Goal: Transaction & Acquisition: Purchase product/service

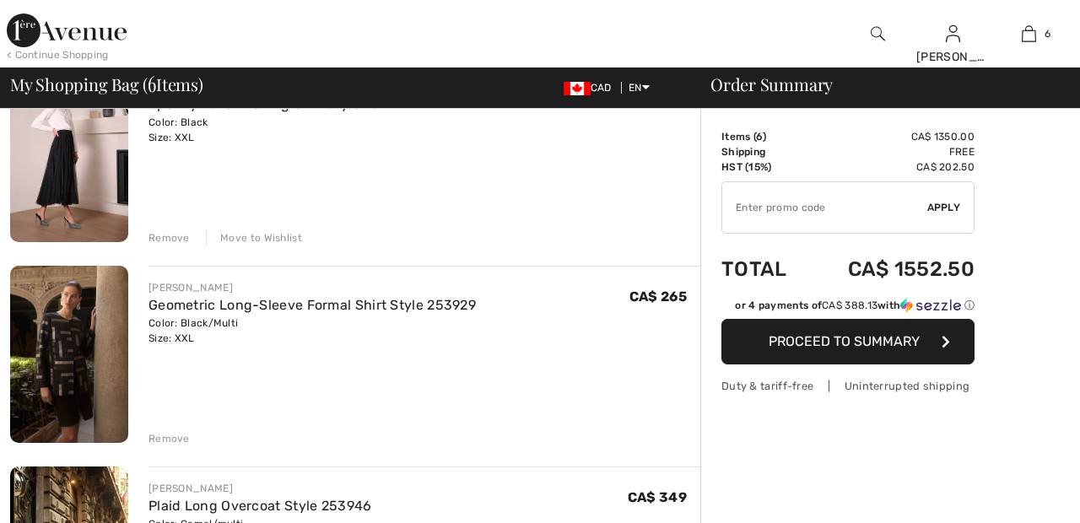
scroll to position [188, 0]
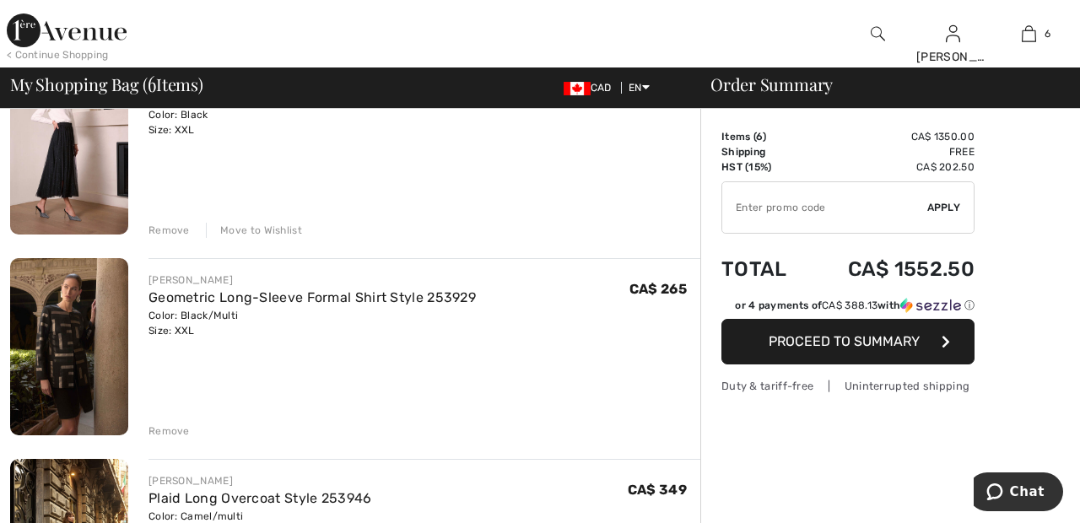
click at [160, 224] on div "Remove" at bounding box center [169, 230] width 41 height 15
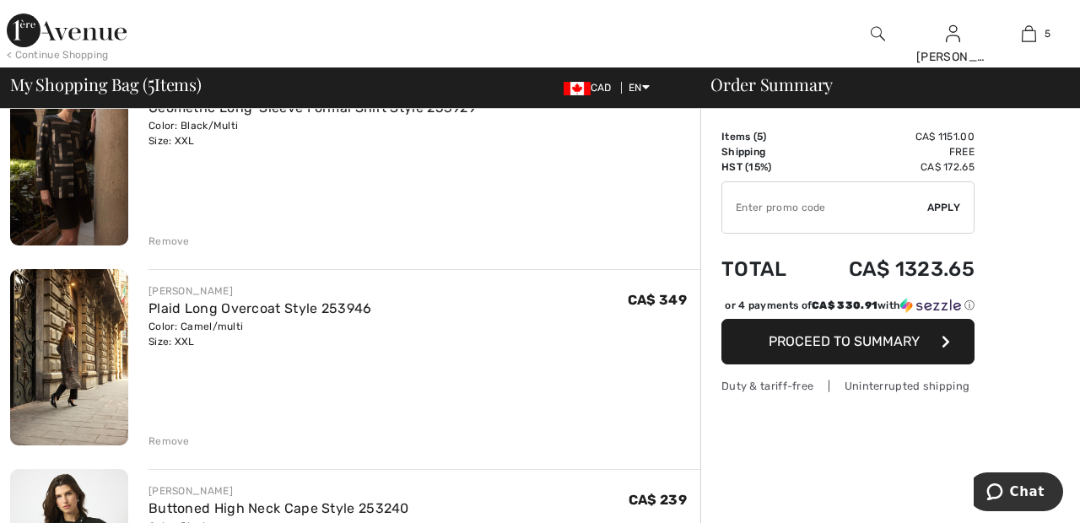
scroll to position [181, 0]
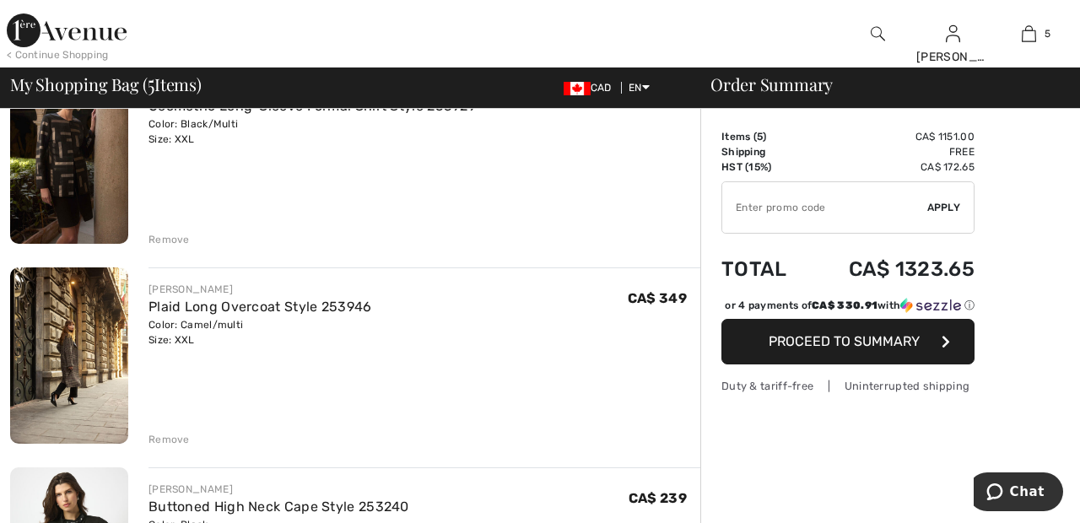
click at [173, 235] on div "Remove" at bounding box center [169, 239] width 41 height 15
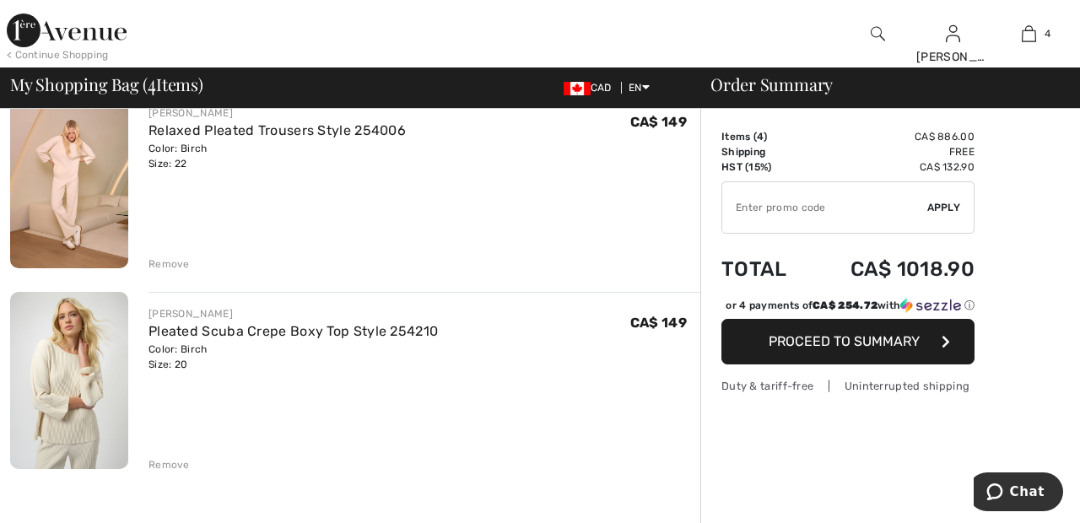
scroll to position [561, 0]
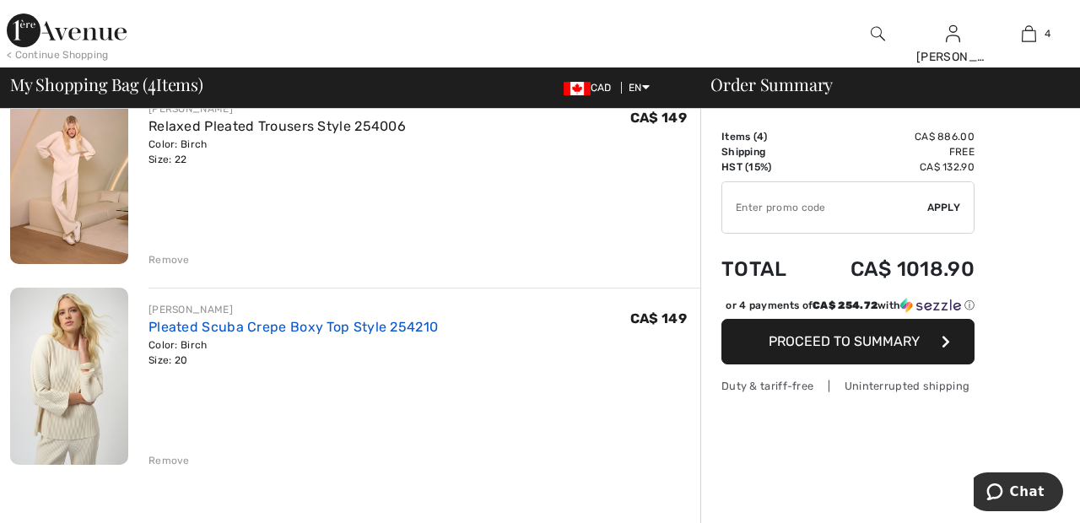
click at [347, 328] on link "Pleated Scuba Crepe Boxy Top Style 254210" at bounding box center [293, 327] width 289 height 16
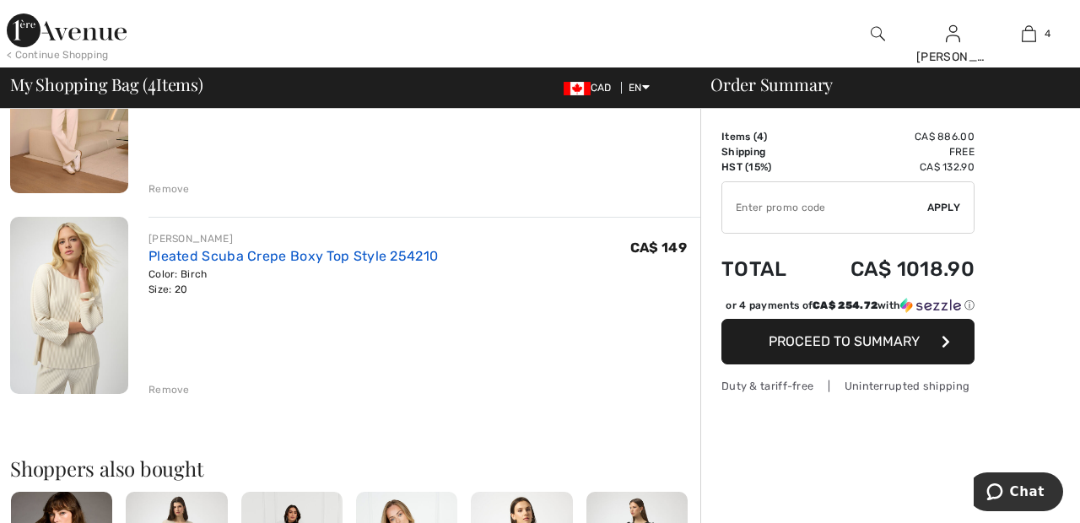
scroll to position [642, 0]
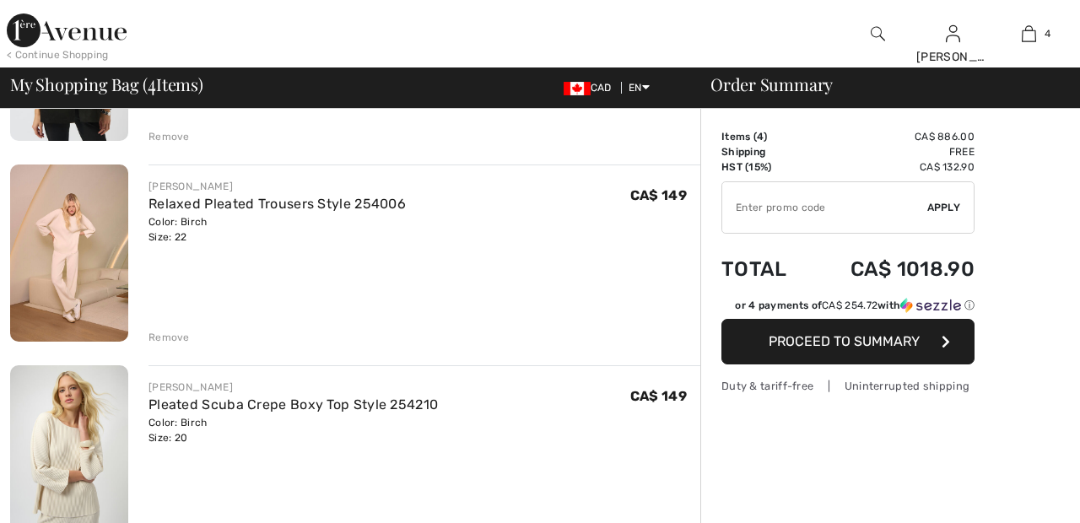
scroll to position [455, 0]
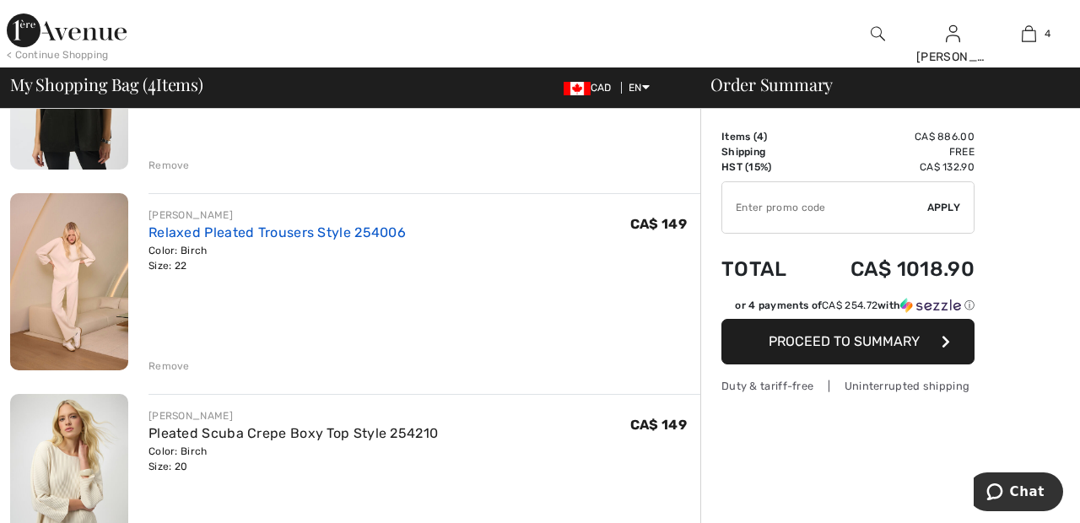
click at [350, 241] on link "Relaxed Pleated Trousers Style 254006" at bounding box center [277, 233] width 257 height 16
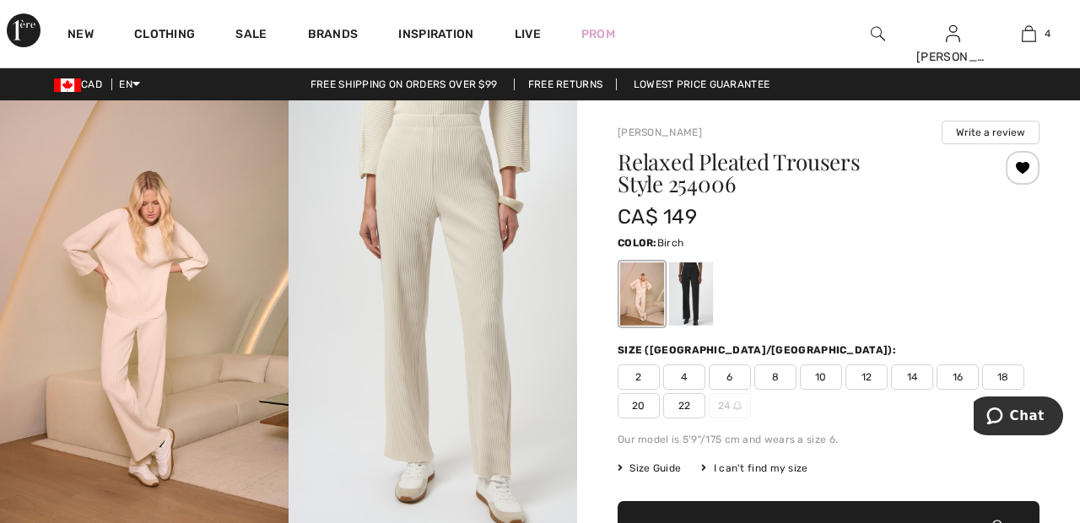
click at [776, 62] on div "New Clothing Sale Brands Inspiration Live Prom Sandra Hi, Sandra ! 545 Reward p…" at bounding box center [540, 34] width 1080 height 68
click at [1026, 165] on div at bounding box center [1023, 168] width 34 height 34
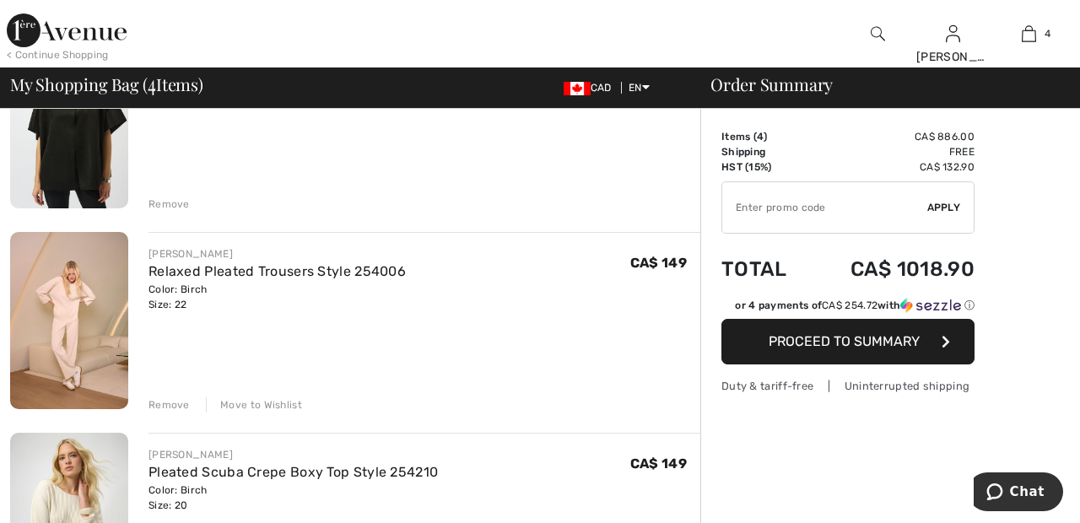
scroll to position [426, 0]
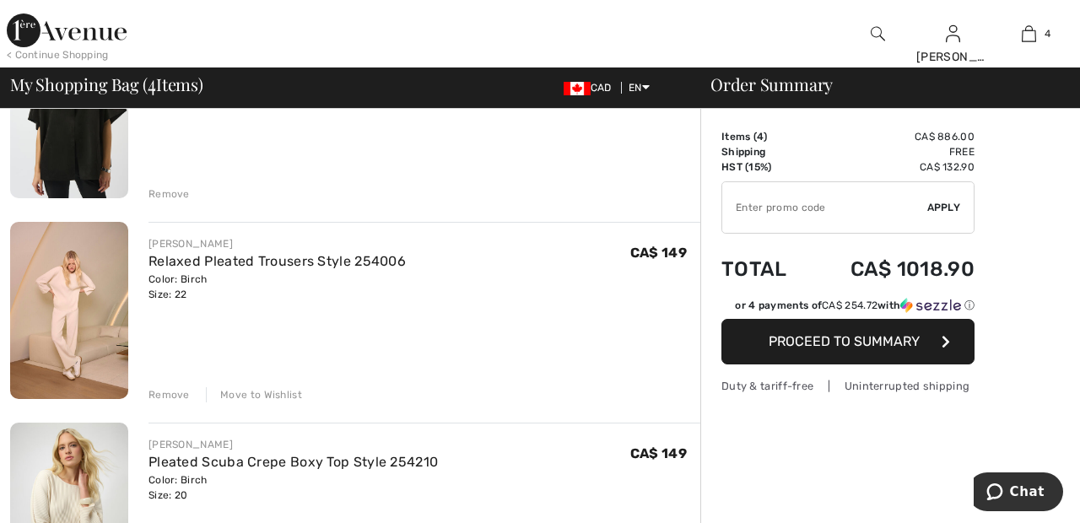
click at [170, 392] on div "Remove" at bounding box center [169, 394] width 41 height 15
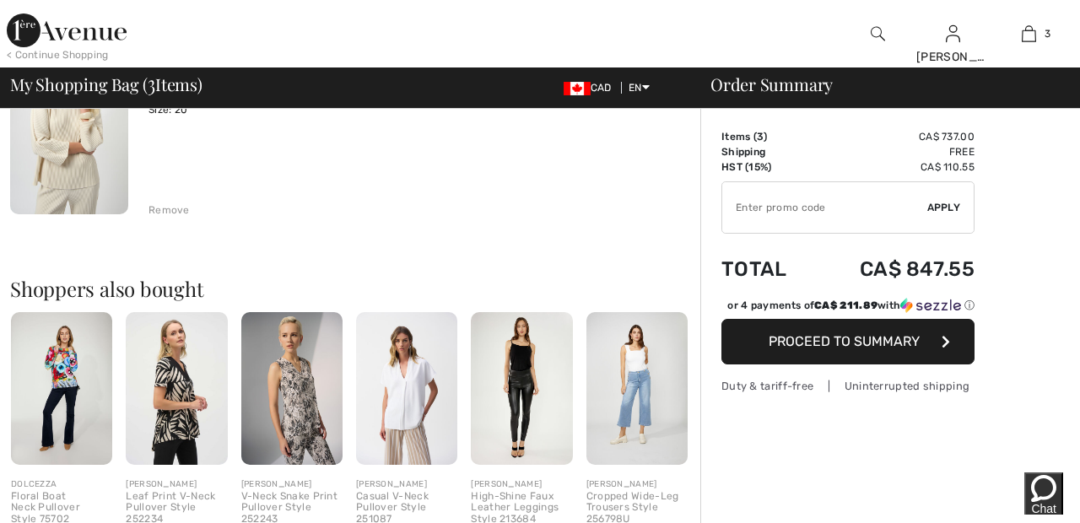
scroll to position [619, 0]
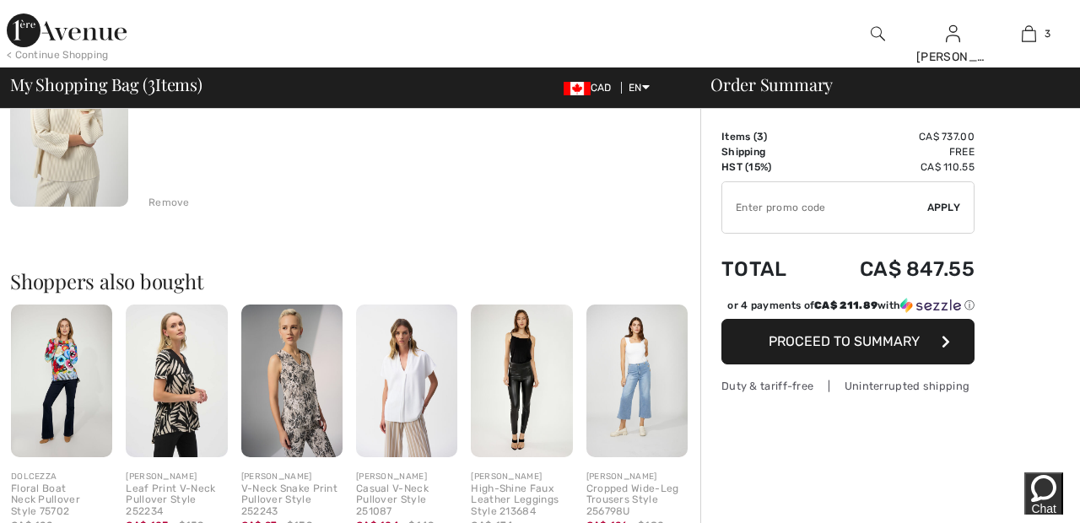
click at [170, 198] on div "Remove" at bounding box center [169, 202] width 41 height 15
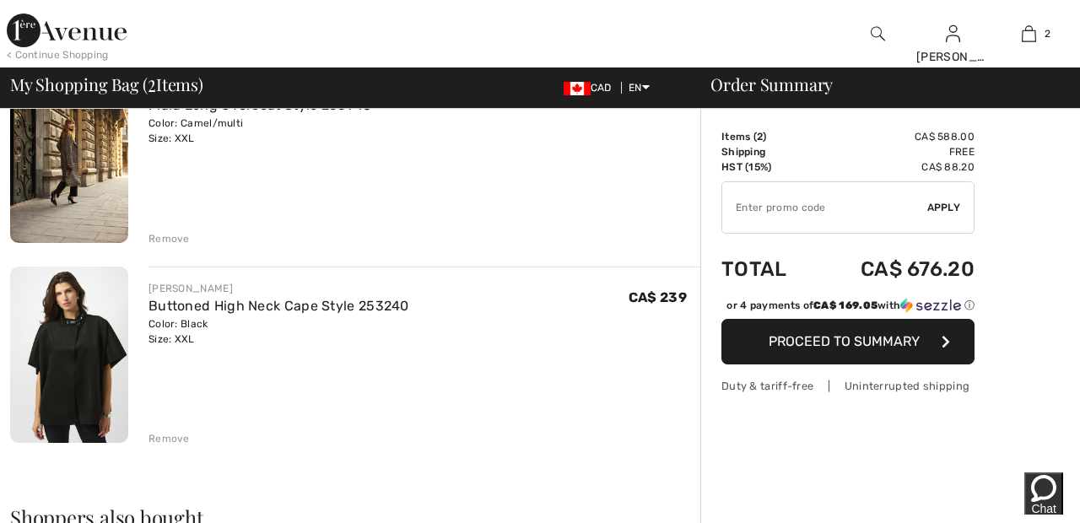
scroll to position [180, 0]
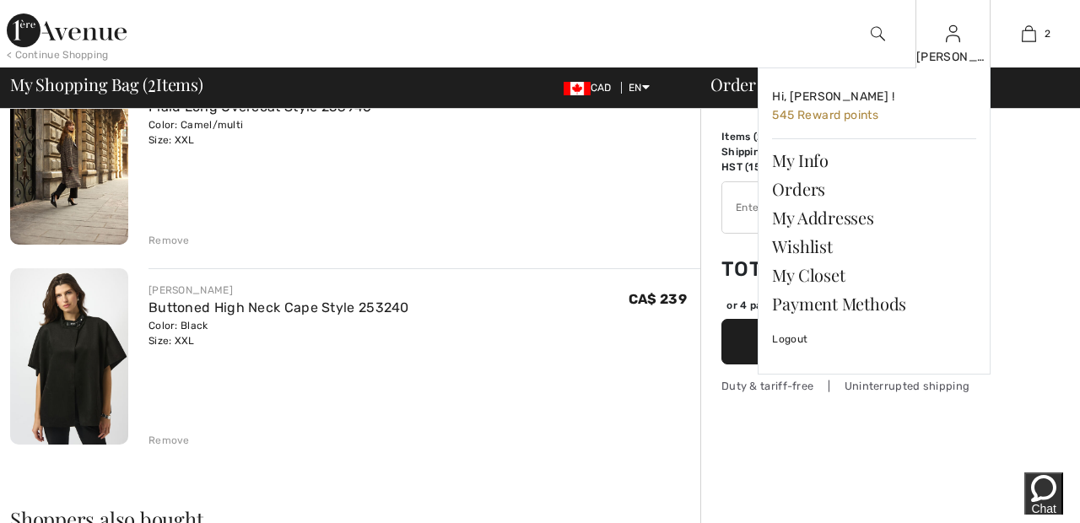
click at [953, 41] on img at bounding box center [953, 34] width 14 height 20
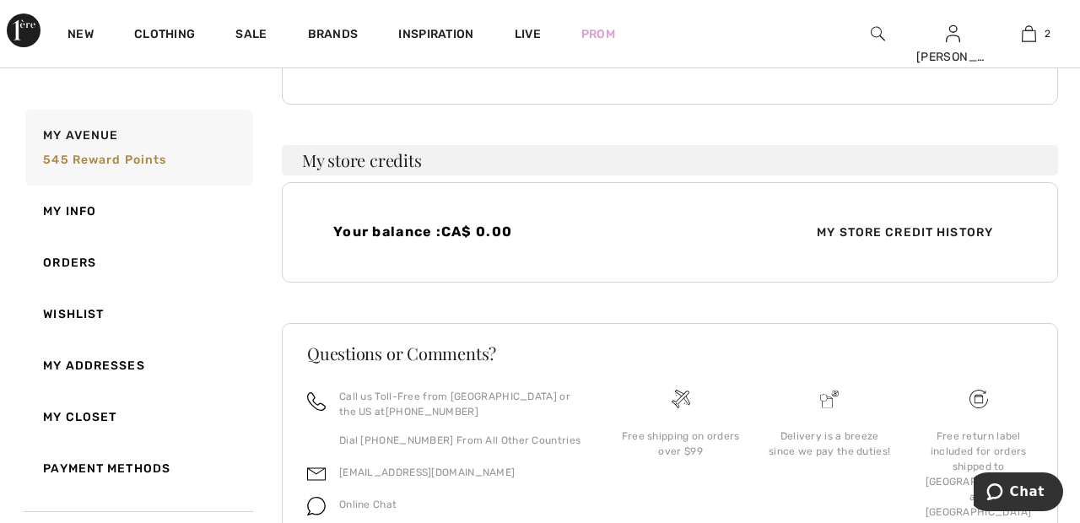
scroll to position [368, 0]
click at [41, 259] on link "Orders" at bounding box center [137, 262] width 231 height 51
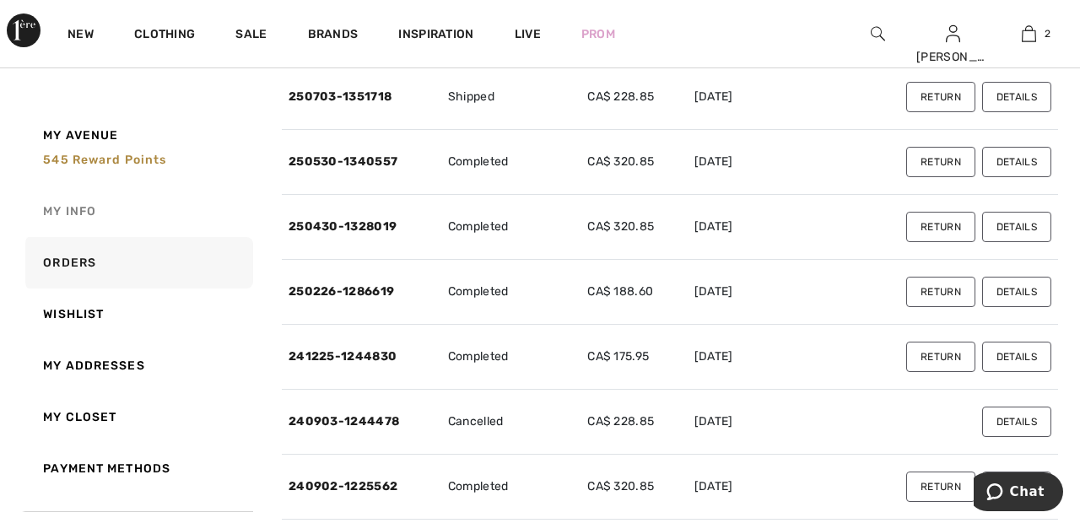
click at [54, 213] on link "My Info" at bounding box center [137, 211] width 231 height 51
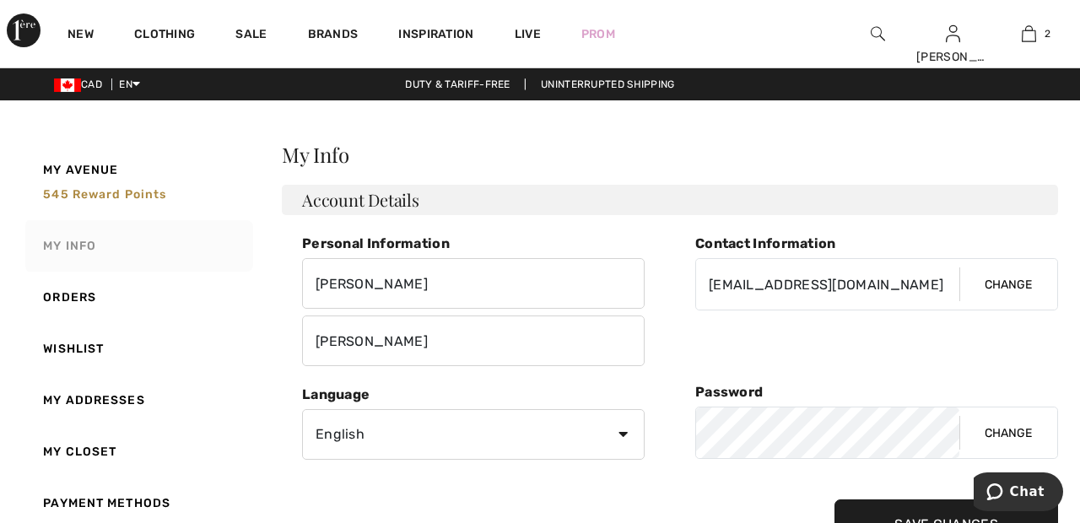
scroll to position [2, 0]
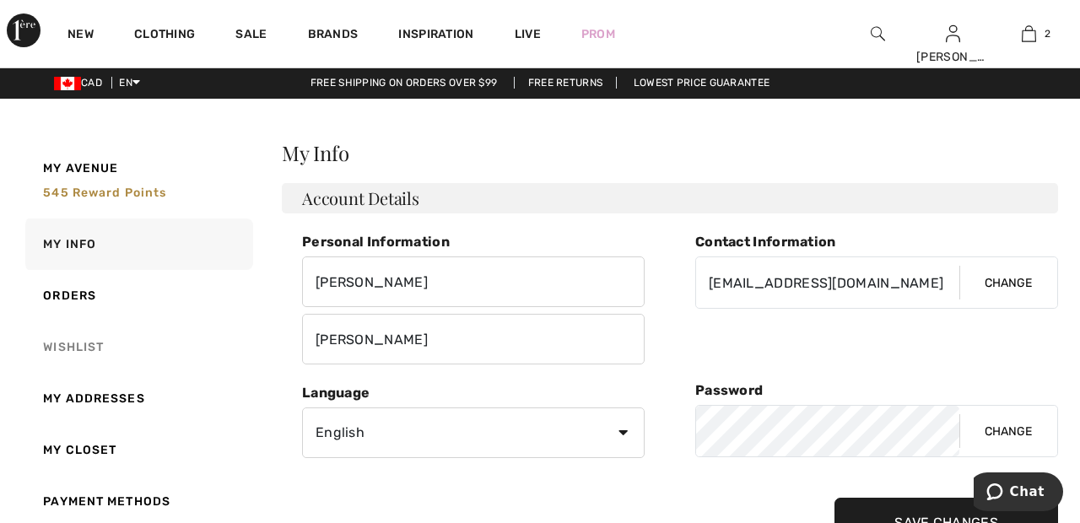
click at [41, 351] on link "Wishlist" at bounding box center [137, 347] width 231 height 51
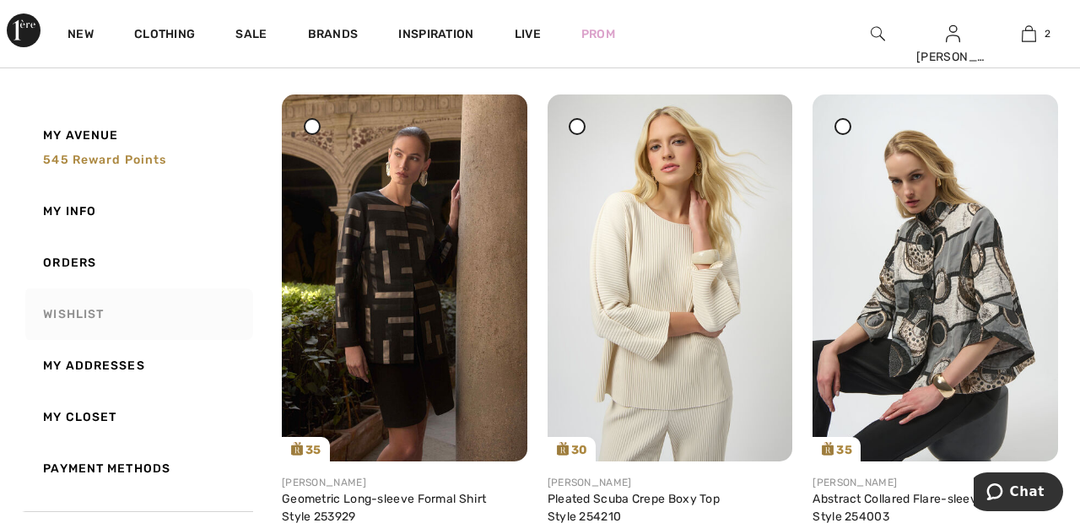
scroll to position [203, 0]
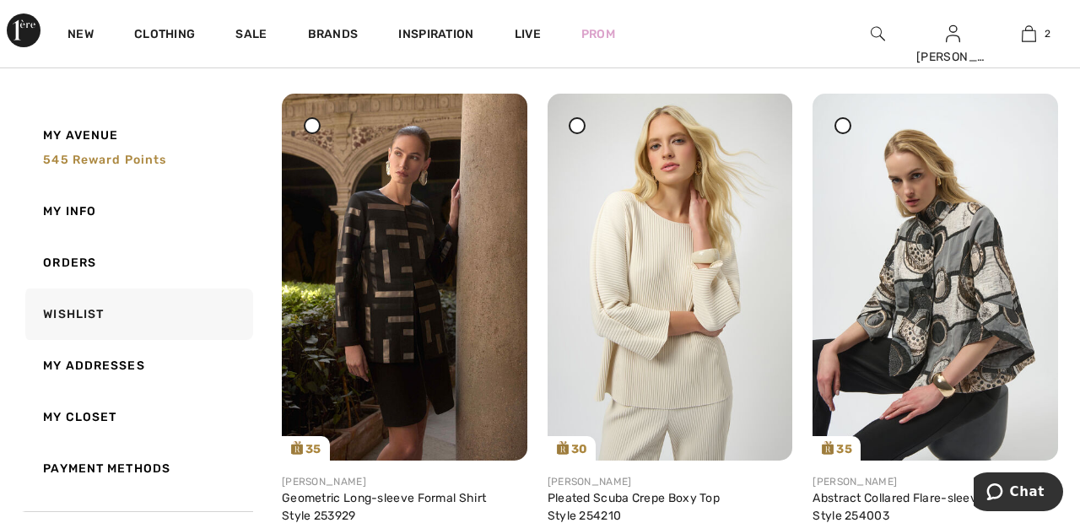
click at [567, 128] on span at bounding box center [577, 125] width 21 height 21
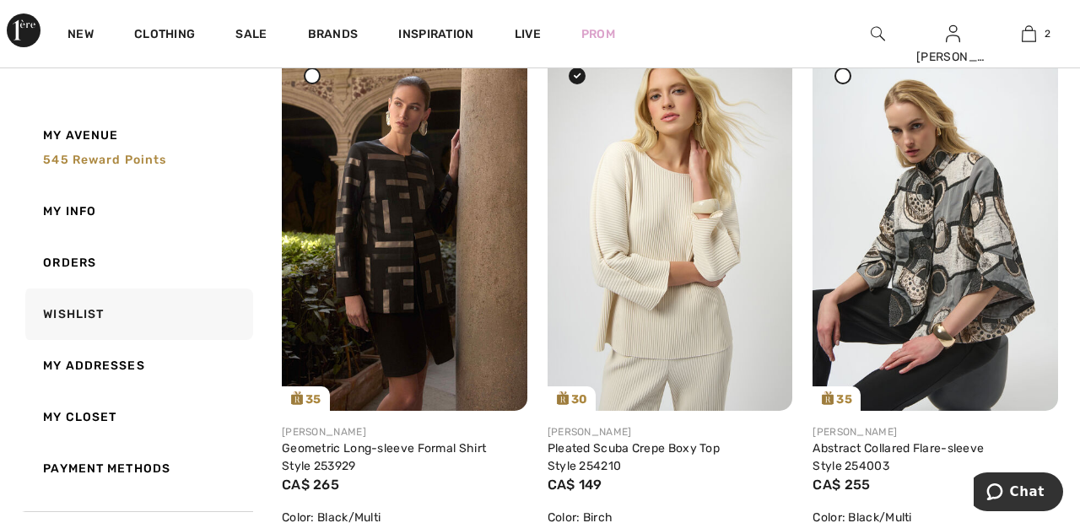
scroll to position [0, 0]
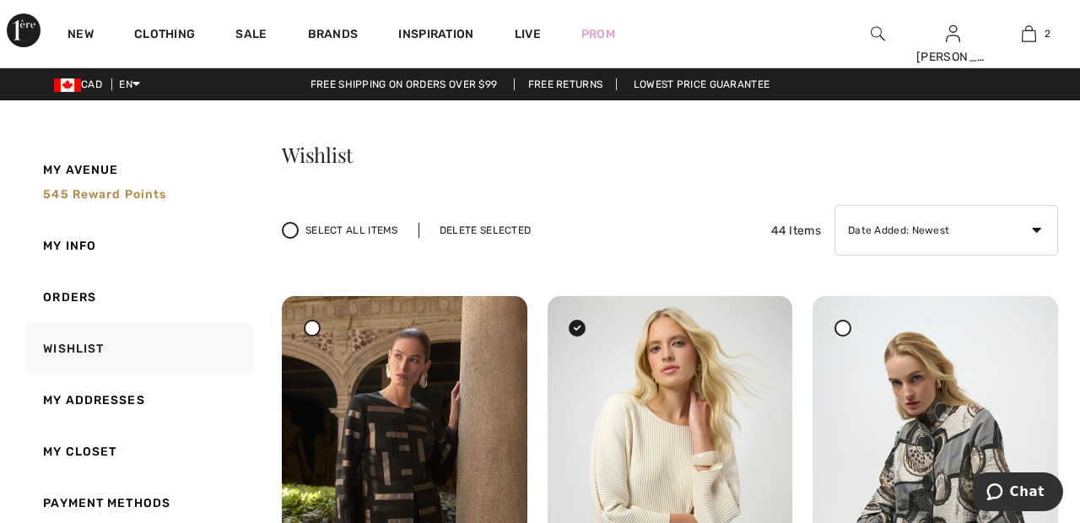
click at [516, 227] on div "Delete Selected" at bounding box center [485, 230] width 133 height 15
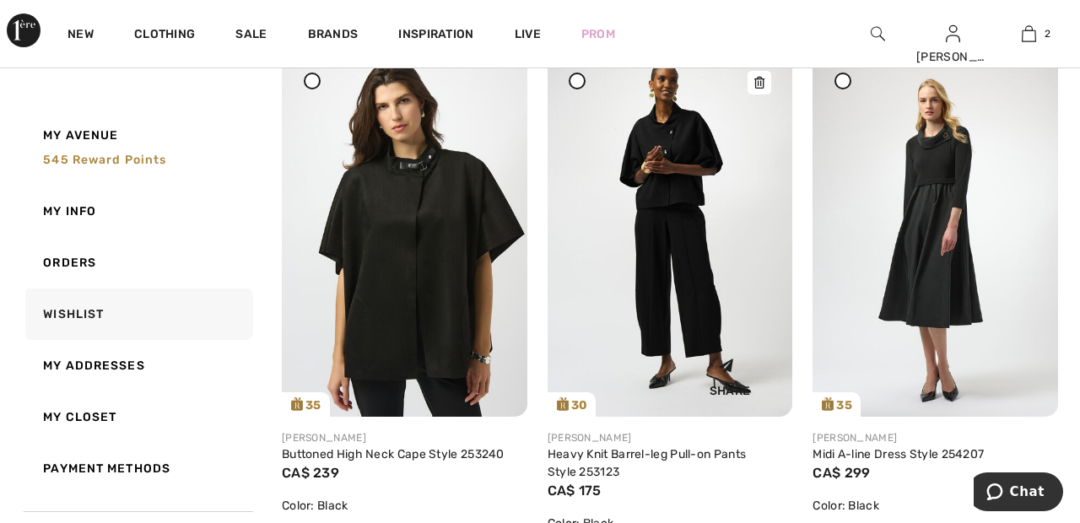
click at [684, 238] on img at bounding box center [671, 233] width 246 height 367
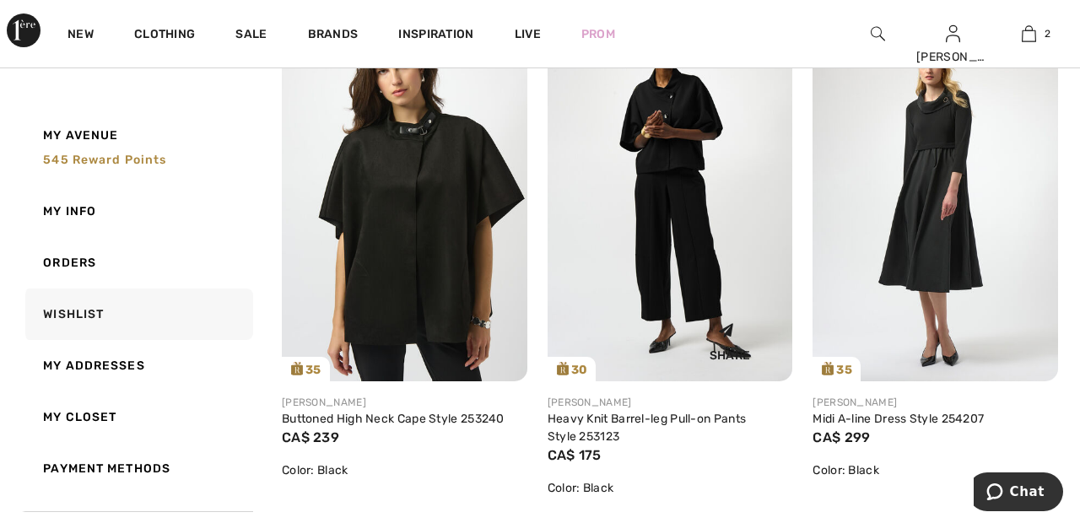
scroll to position [1918, 0]
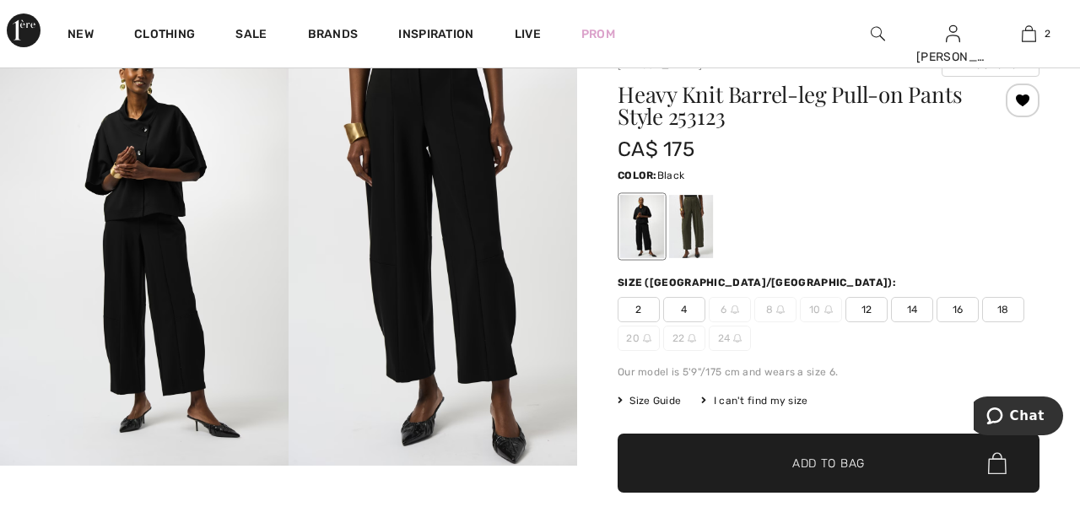
scroll to position [67, 0]
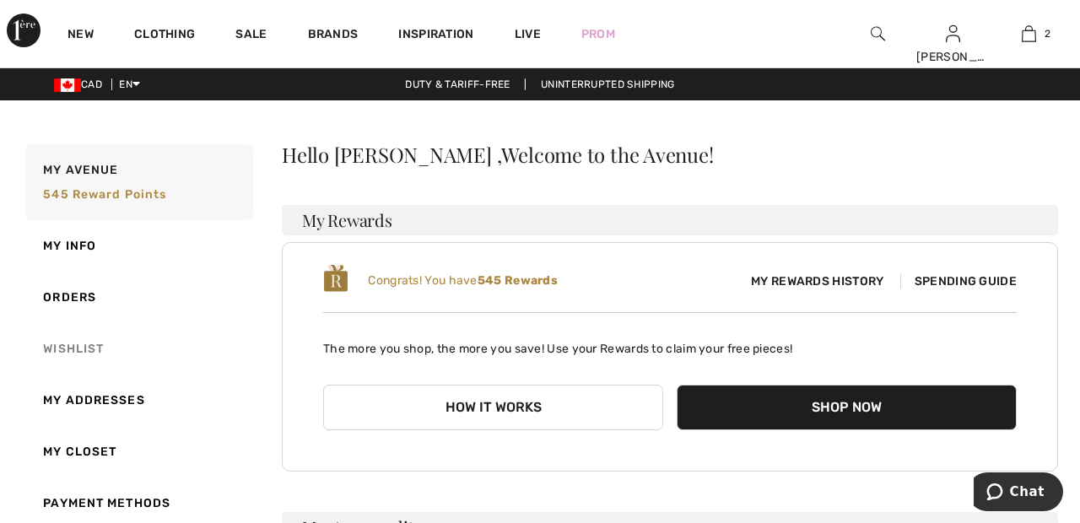
click at [45, 349] on link "Wishlist" at bounding box center [137, 348] width 231 height 51
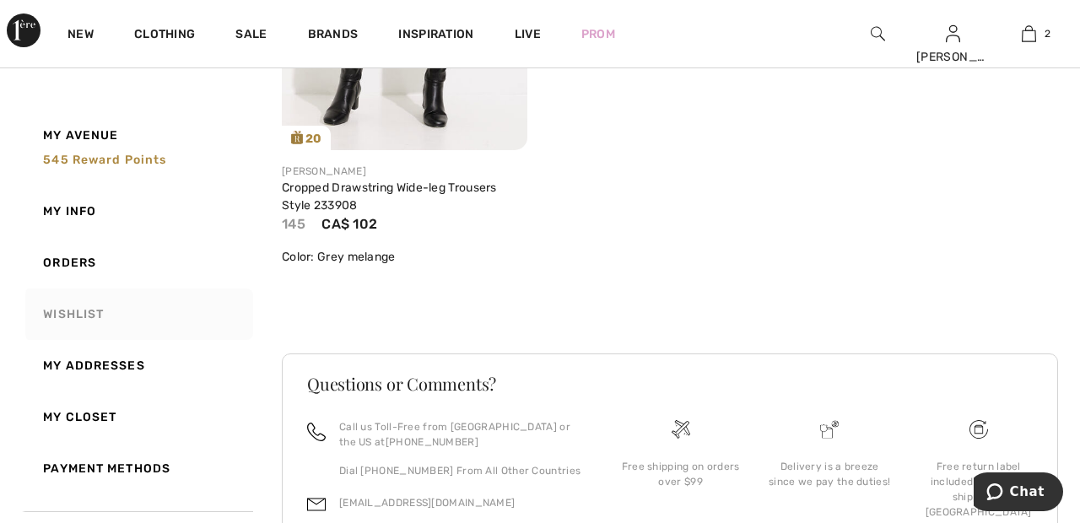
scroll to position [7937, 0]
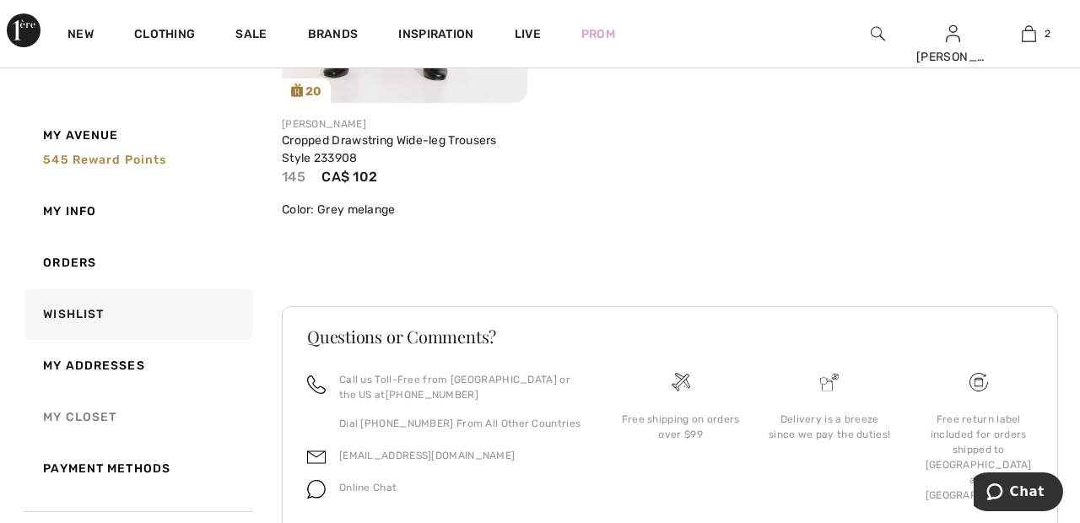
click at [46, 420] on link "My Closet" at bounding box center [137, 417] width 231 height 51
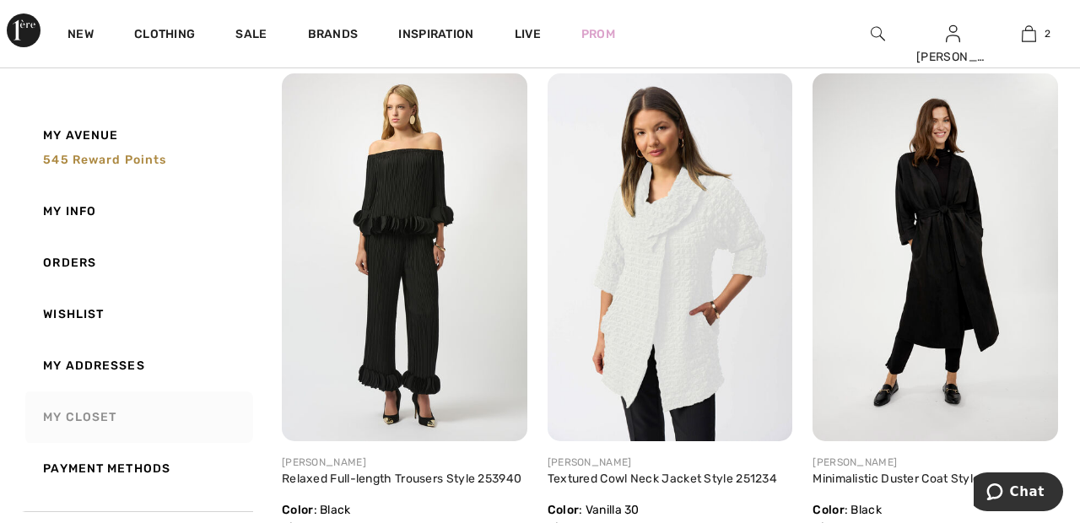
scroll to position [755, 0]
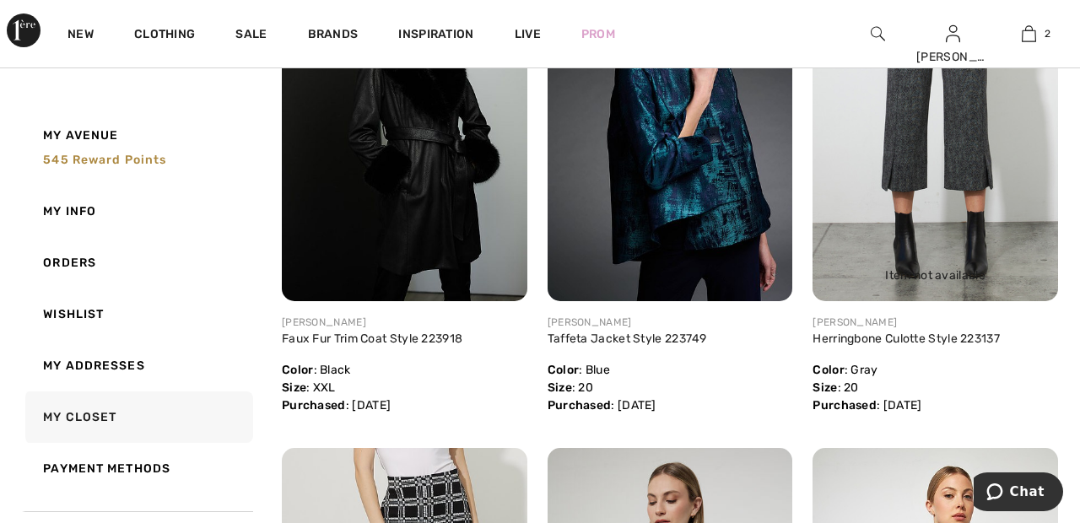
click at [921, 154] on img at bounding box center [936, 118] width 246 height 368
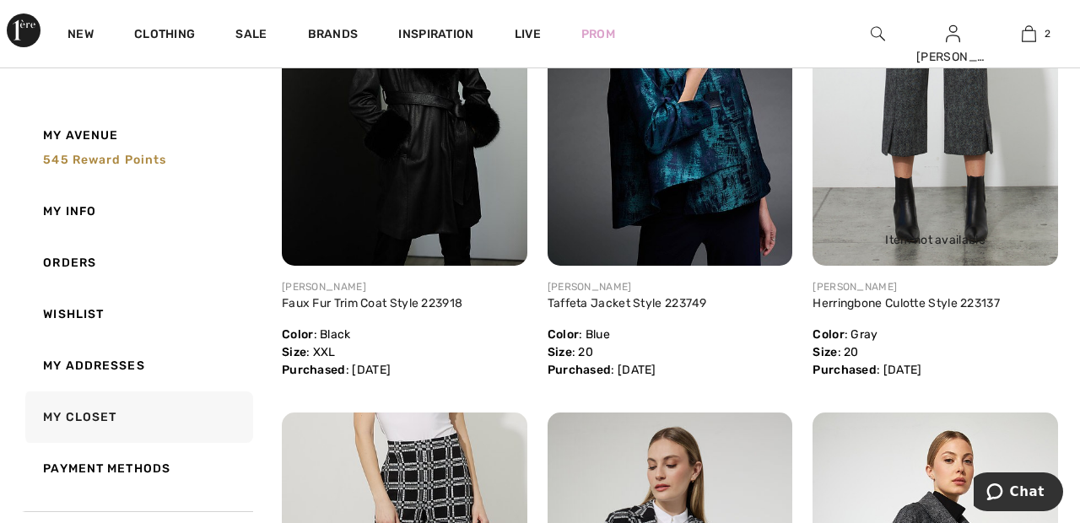
scroll to position [6744, 0]
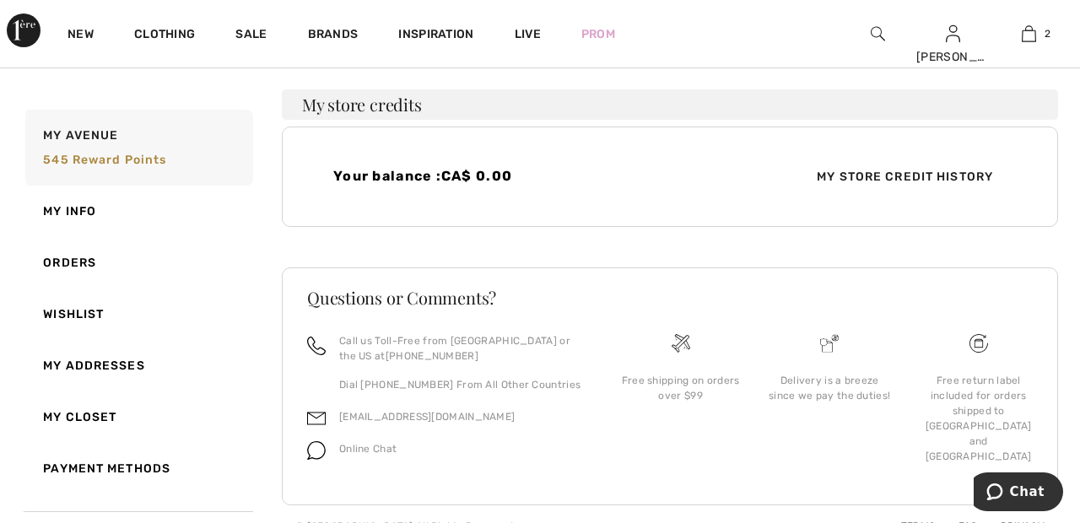
scroll to position [447, 0]
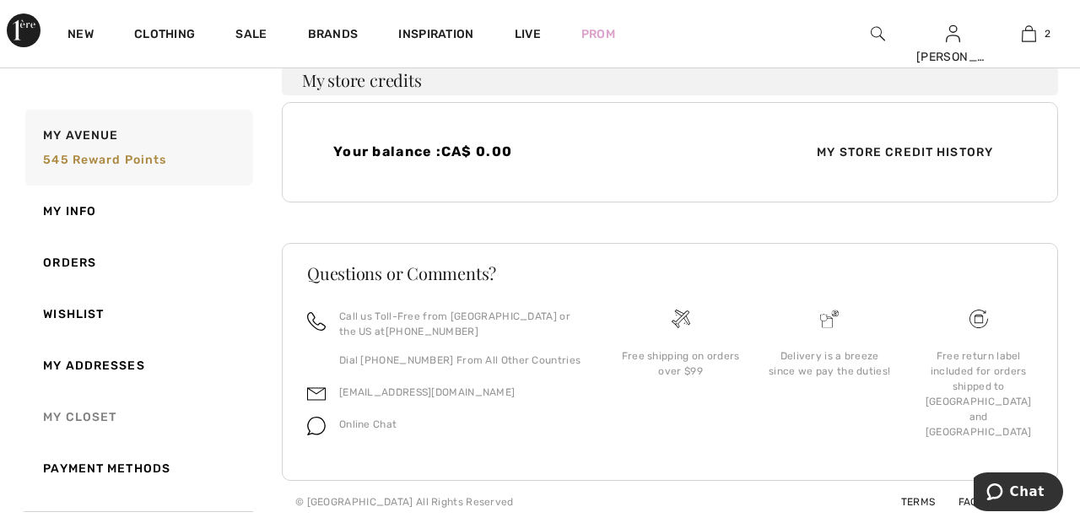
click at [51, 420] on link "My Closet" at bounding box center [137, 417] width 231 height 51
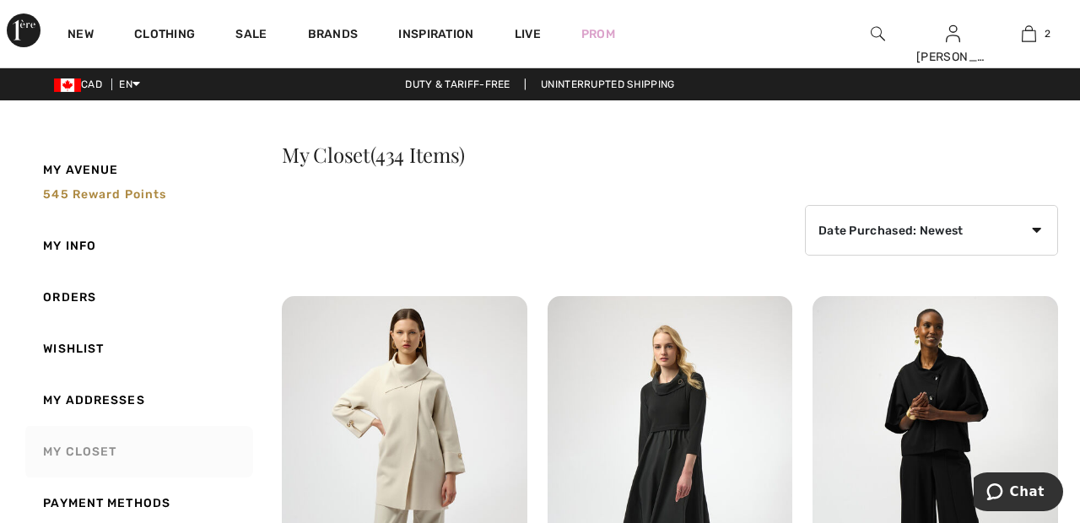
scroll to position [18, 0]
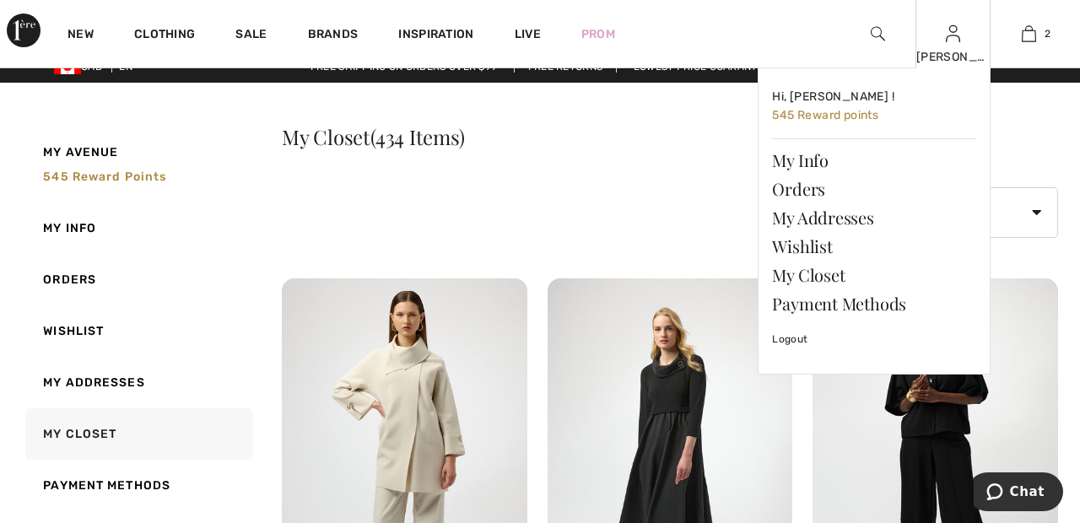
click at [954, 43] on img at bounding box center [953, 34] width 14 height 20
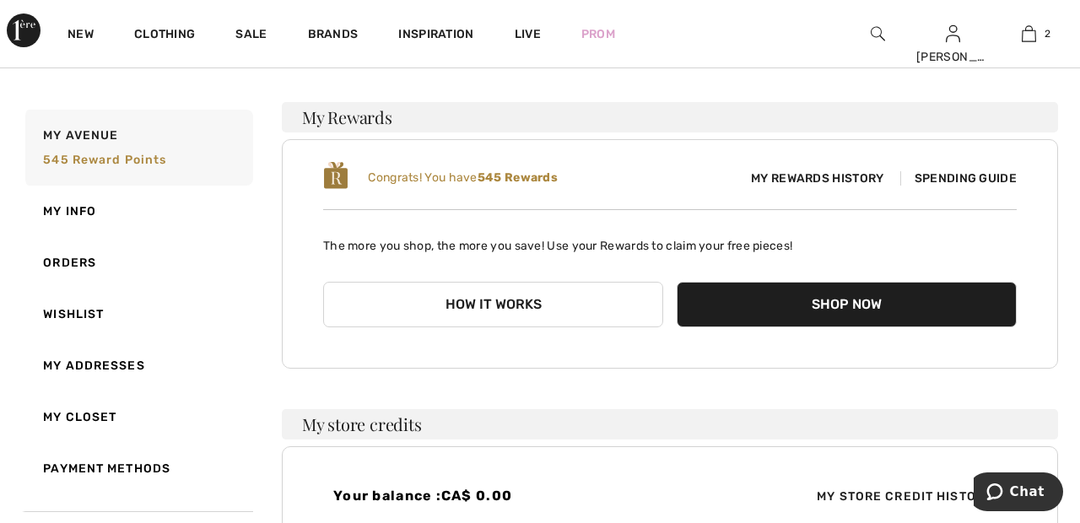
scroll to position [106, 0]
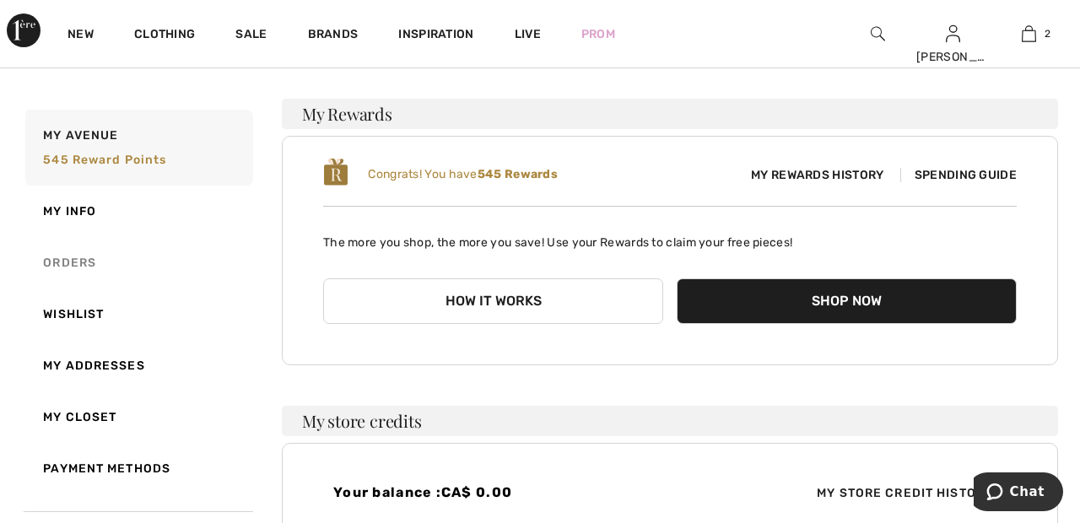
click at [54, 265] on link "Orders" at bounding box center [137, 262] width 231 height 51
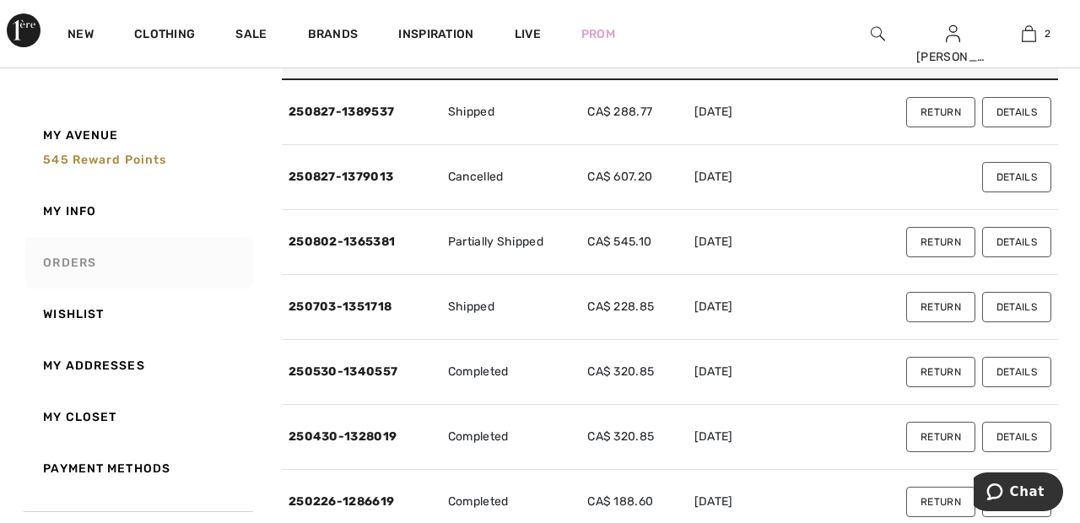
scroll to position [163, 0]
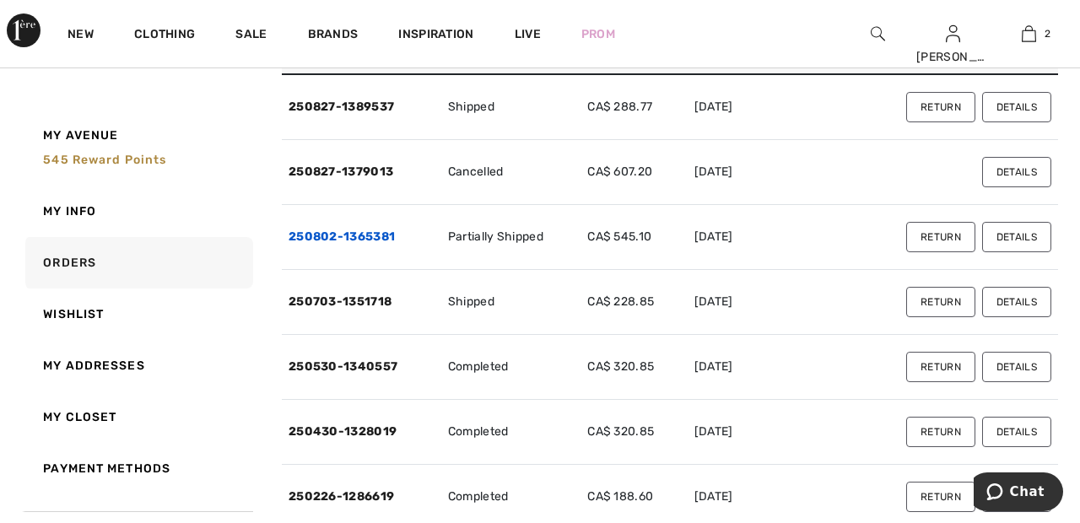
click at [370, 234] on link "250802-1365381" at bounding box center [342, 237] width 106 height 14
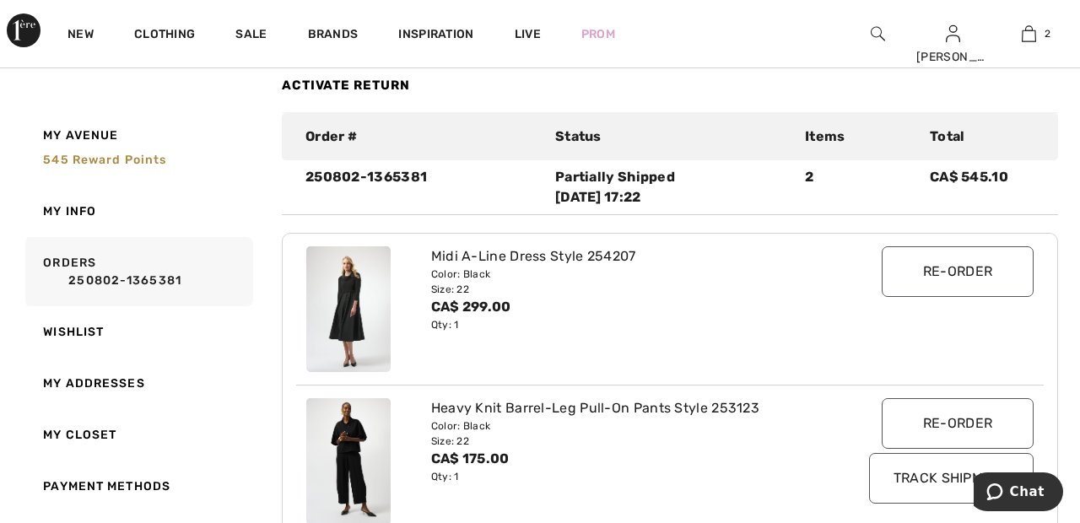
scroll to position [0, 0]
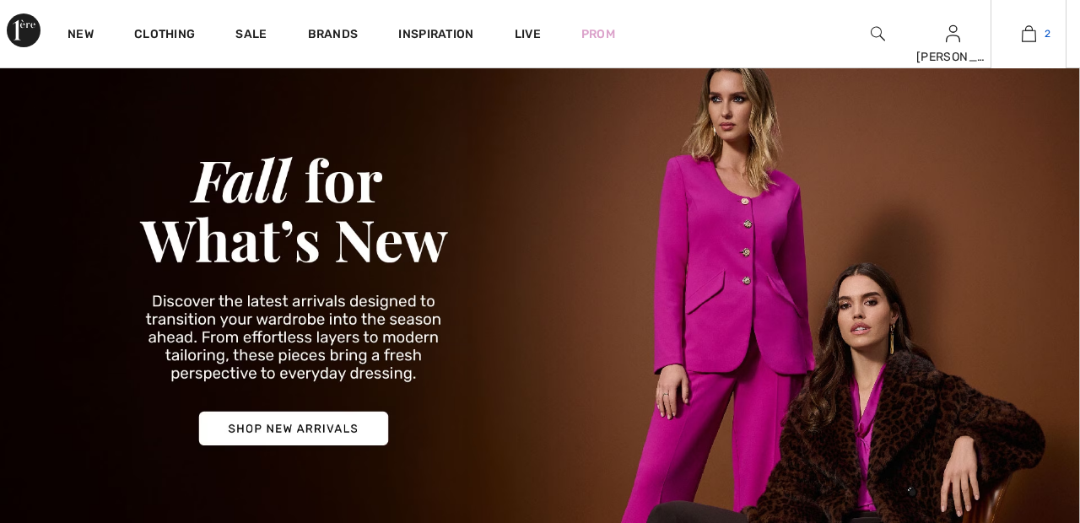
click at [1029, 42] on img at bounding box center [1029, 34] width 14 height 20
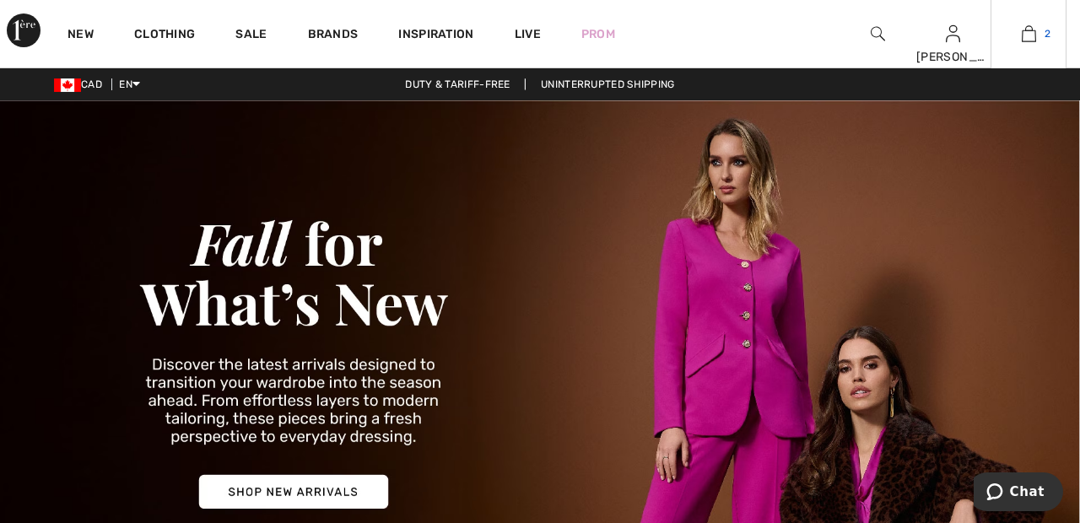
click at [1036, 34] on img at bounding box center [1029, 34] width 14 height 20
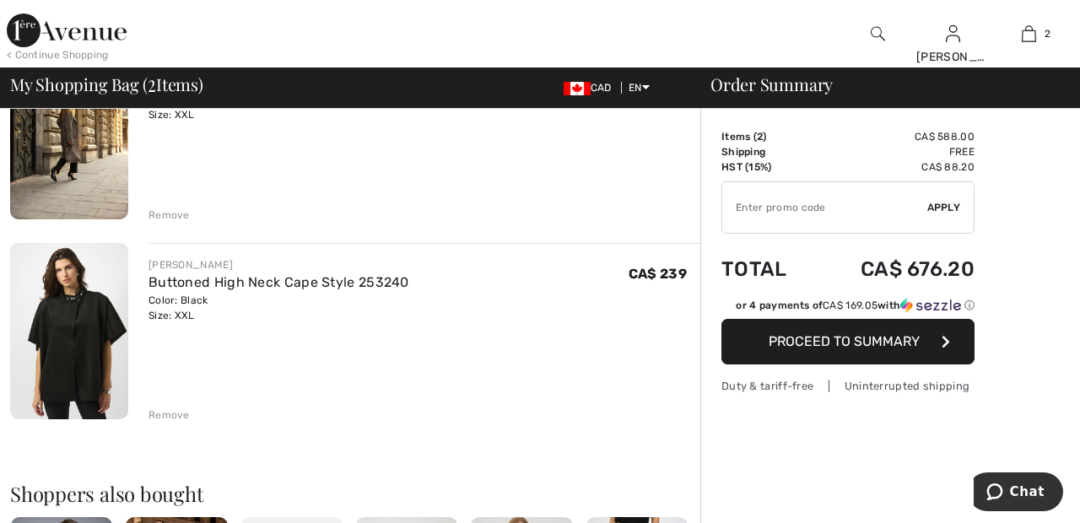
scroll to position [206, 0]
click at [171, 414] on div "Remove" at bounding box center [169, 414] width 41 height 15
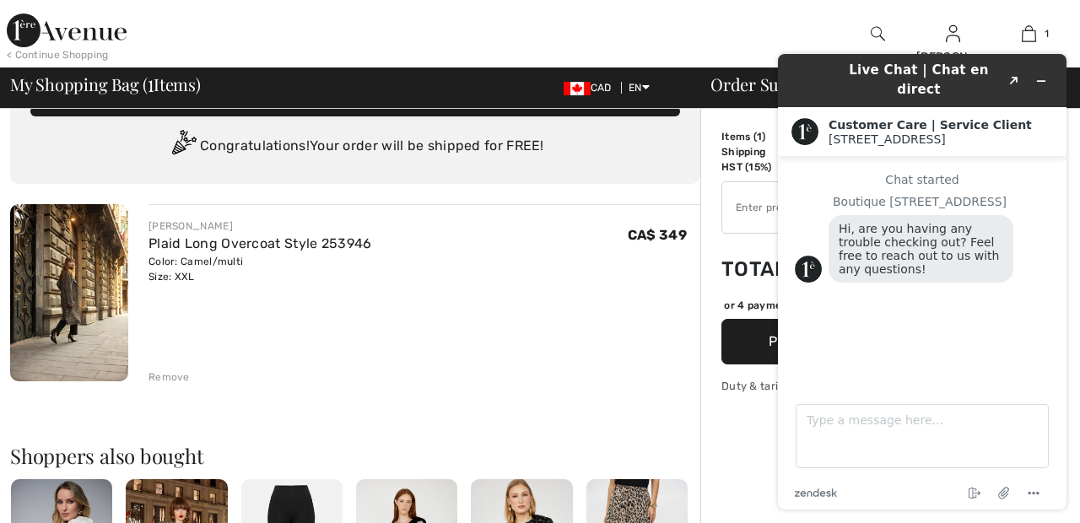
scroll to position [0, 0]
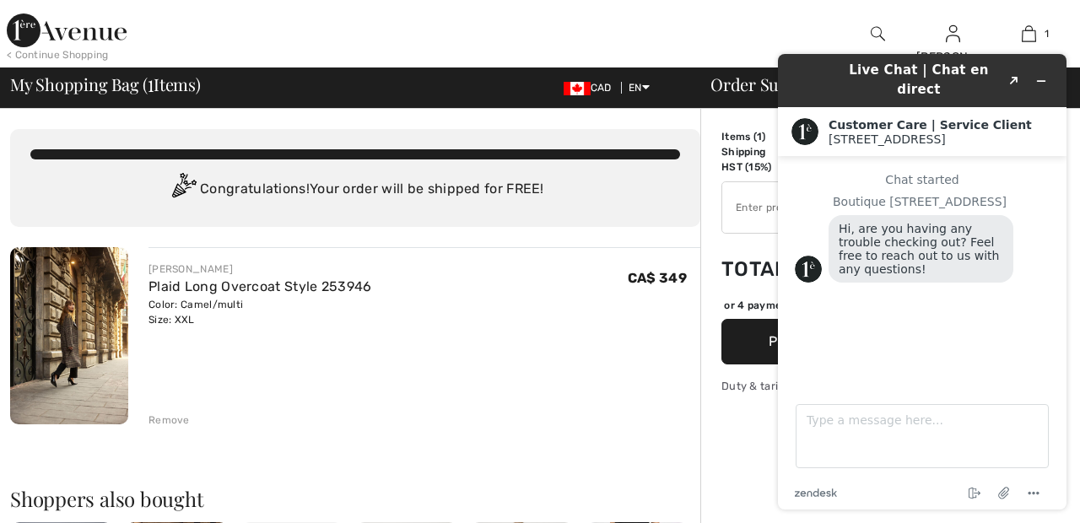
click at [574, 27] on div at bounding box center [403, 34] width 540 height 68
click at [681, 35] on div "< Continue Shopping Sandra Hi, Sandra ! 545 Reward points My Info Orders My Add…" at bounding box center [540, 34] width 1080 height 68
click at [1042, 81] on icon "Minimize widget" at bounding box center [1042, 81] width 8 height 0
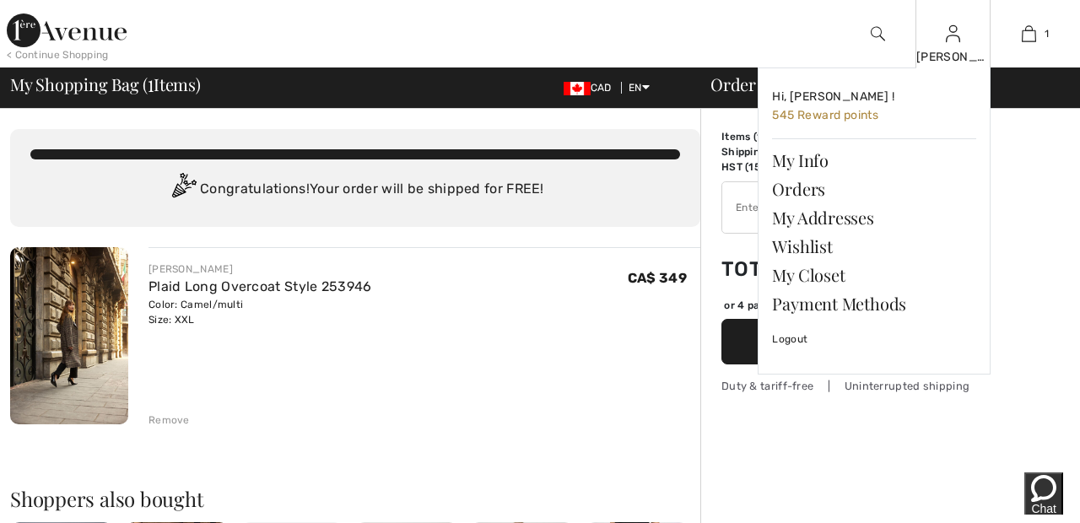
click at [951, 44] on img at bounding box center [953, 34] width 14 height 20
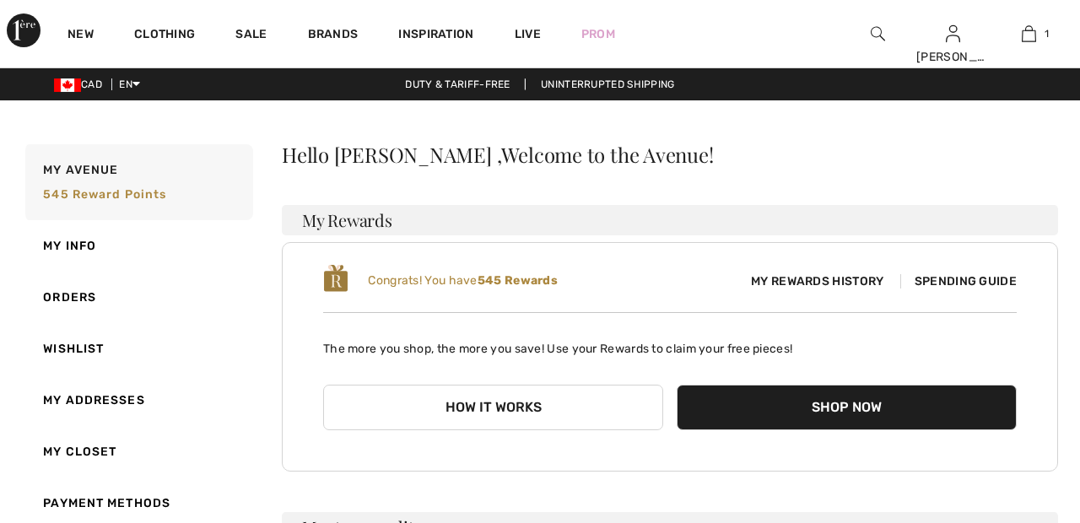
checkbox input "true"
click at [107, 342] on link "Wishlist" at bounding box center [137, 348] width 231 height 51
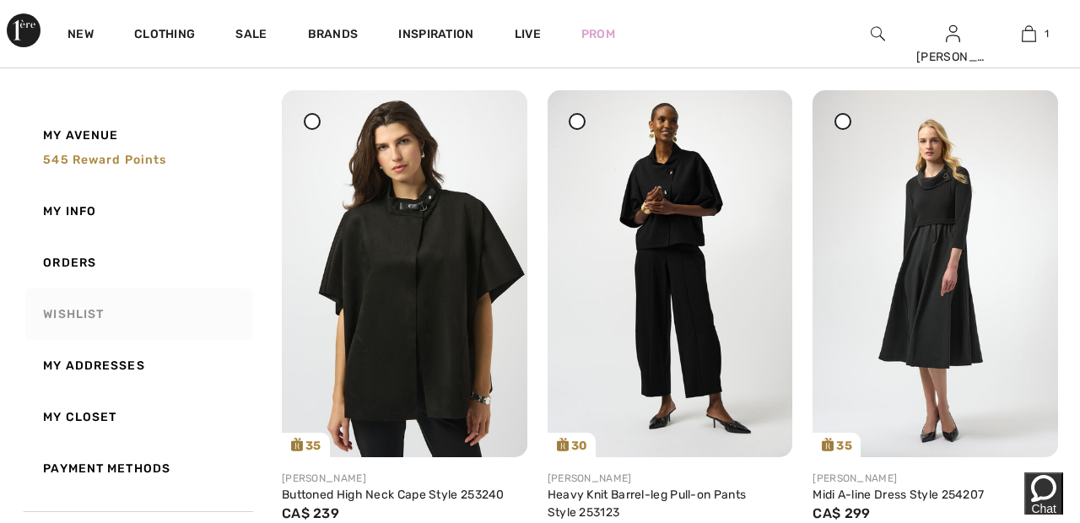
scroll to position [1798, 0]
click at [955, 347] on img at bounding box center [936, 272] width 246 height 367
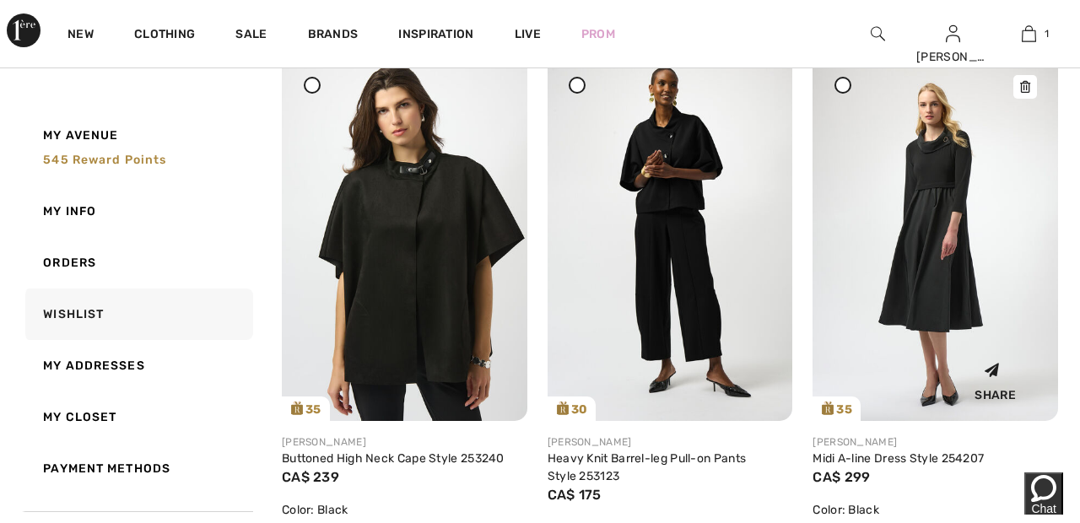
scroll to position [1879, 0]
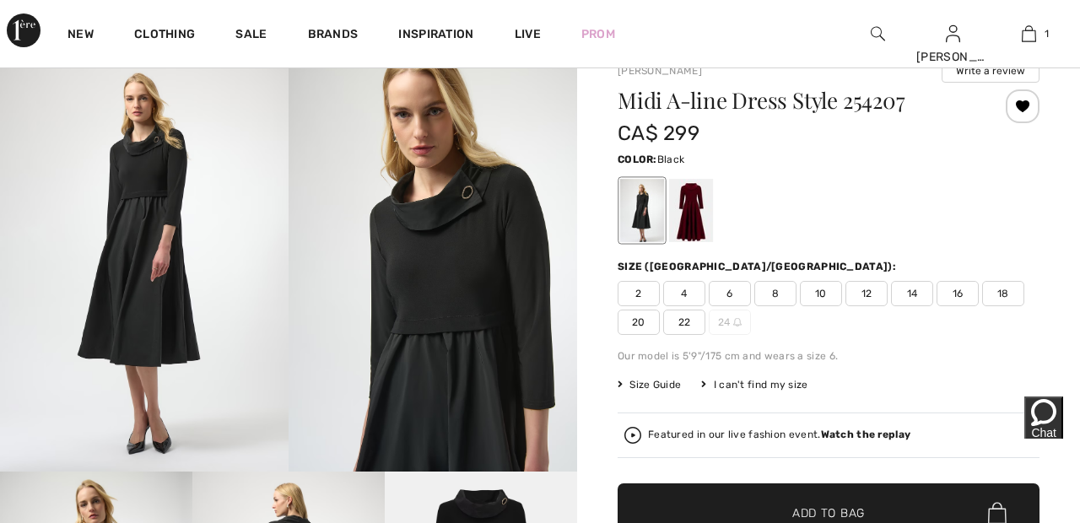
click at [696, 317] on span "22" at bounding box center [684, 322] width 42 height 25
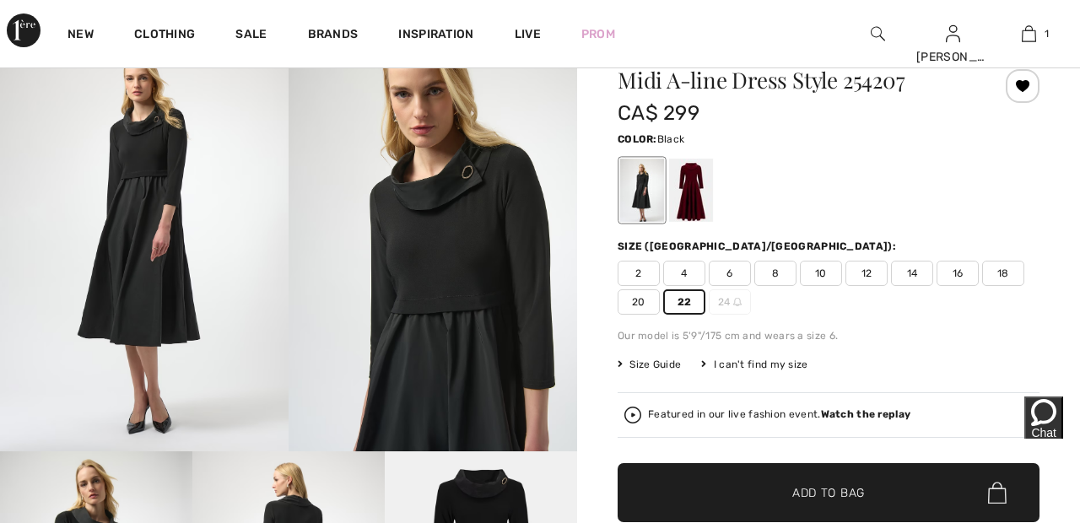
scroll to position [81, 0]
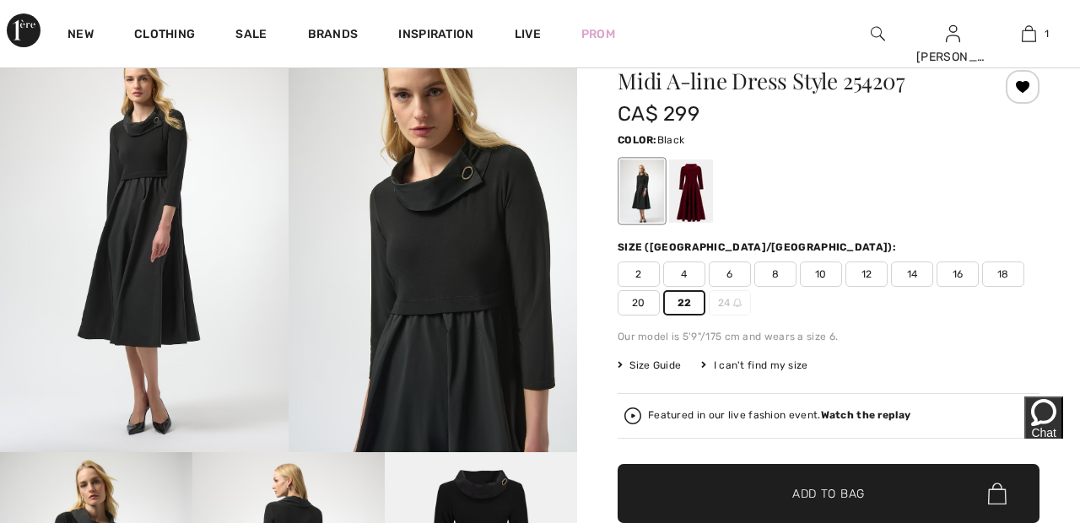
click at [694, 192] on div at bounding box center [691, 191] width 44 height 63
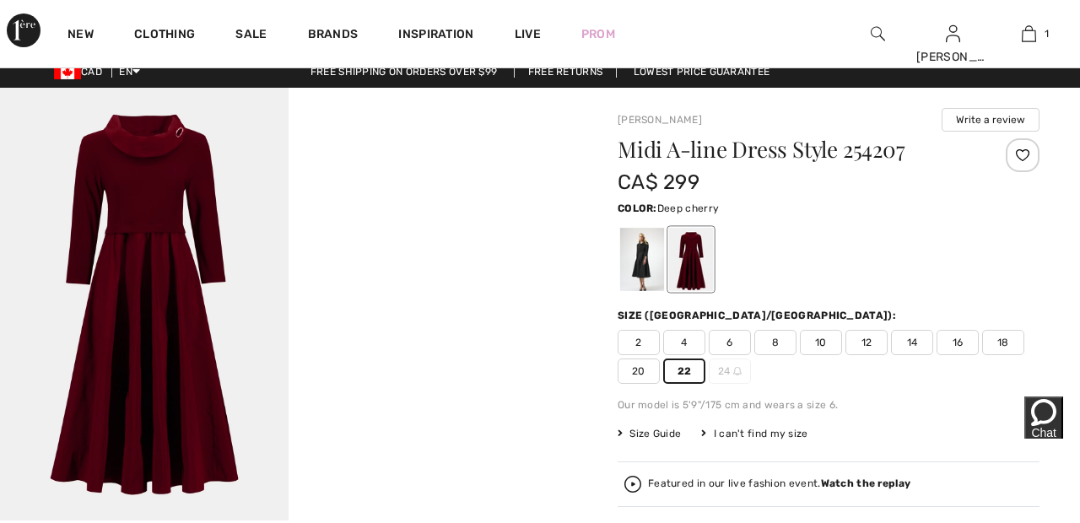
scroll to position [0, 0]
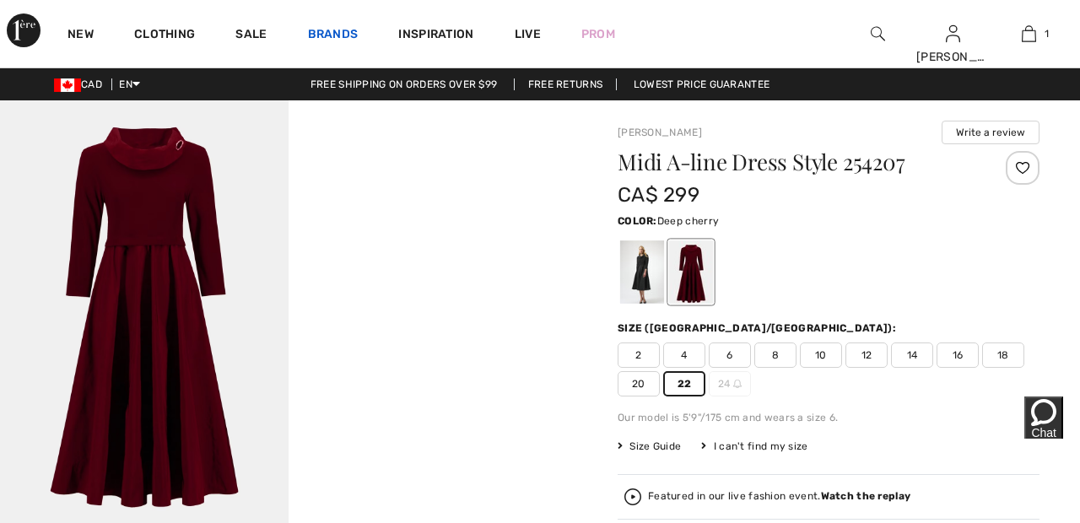
click at [339, 38] on link "Brands" at bounding box center [333, 36] width 51 height 18
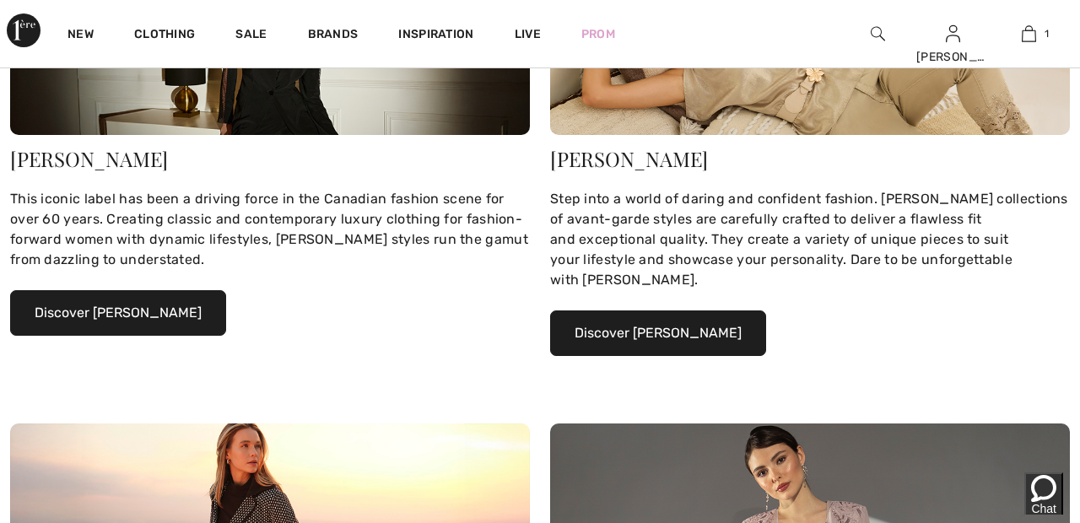
scroll to position [342, 0]
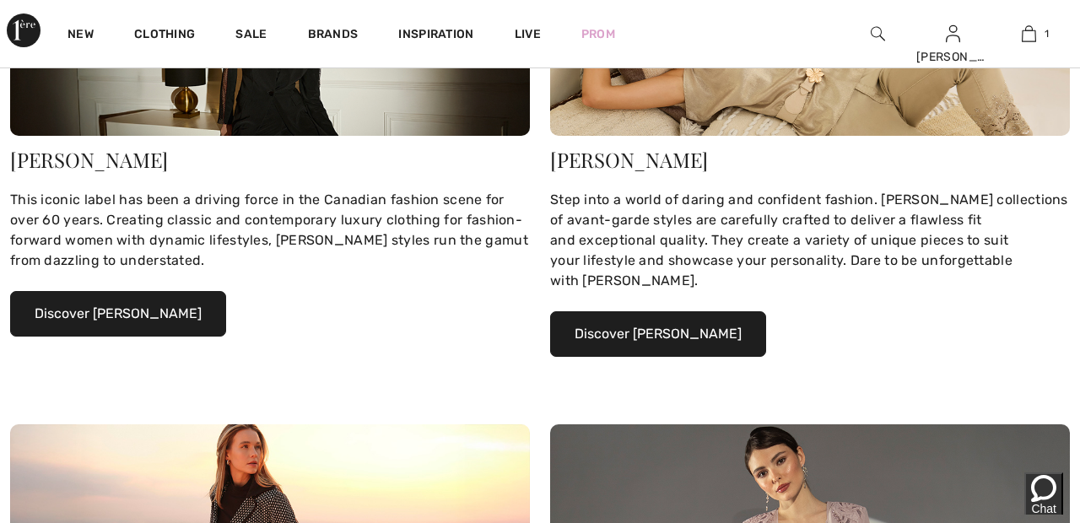
click at [162, 312] on button "Discover [PERSON_NAME]" at bounding box center [118, 314] width 216 height 46
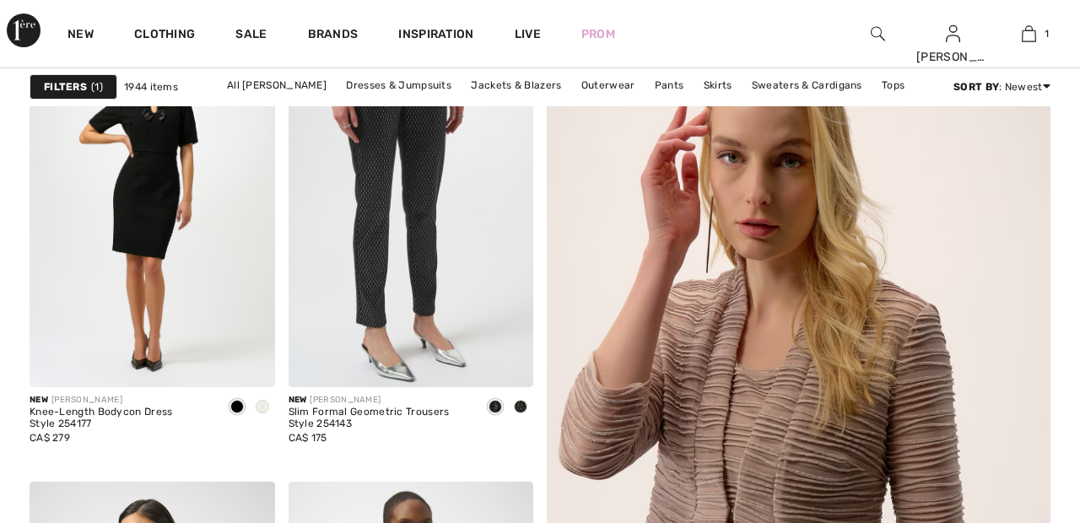
scroll to position [571, 0]
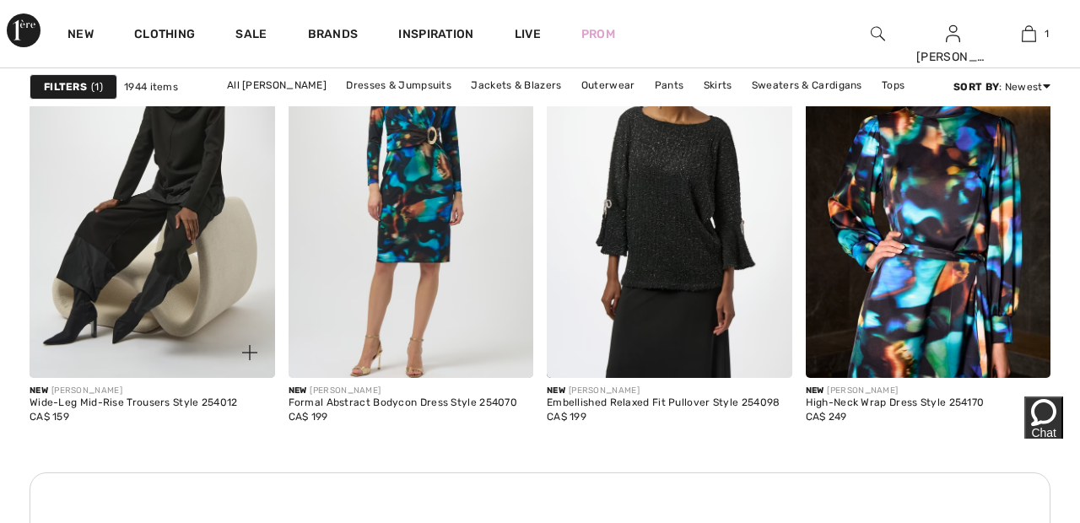
click at [188, 255] on img at bounding box center [153, 194] width 246 height 368
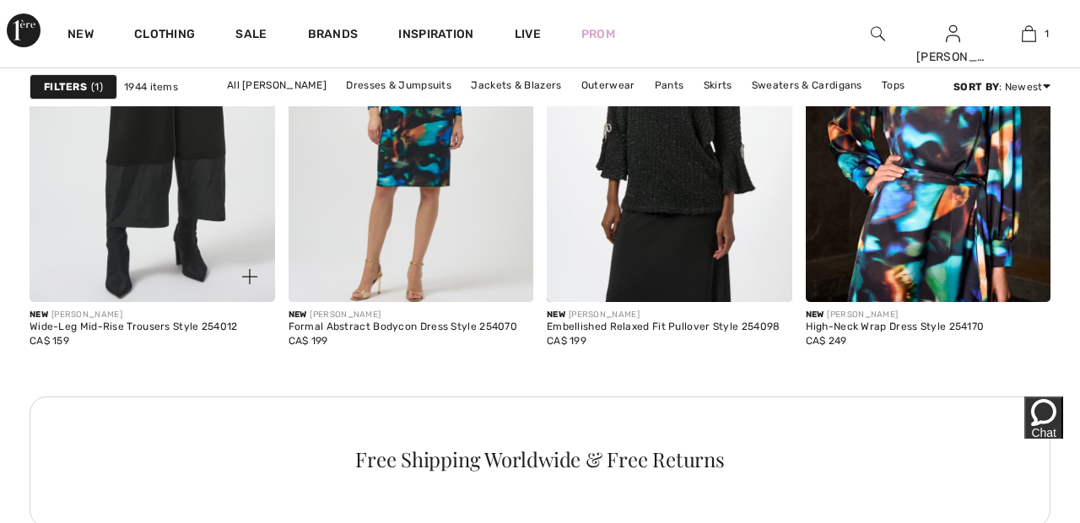
scroll to position [5591, 0]
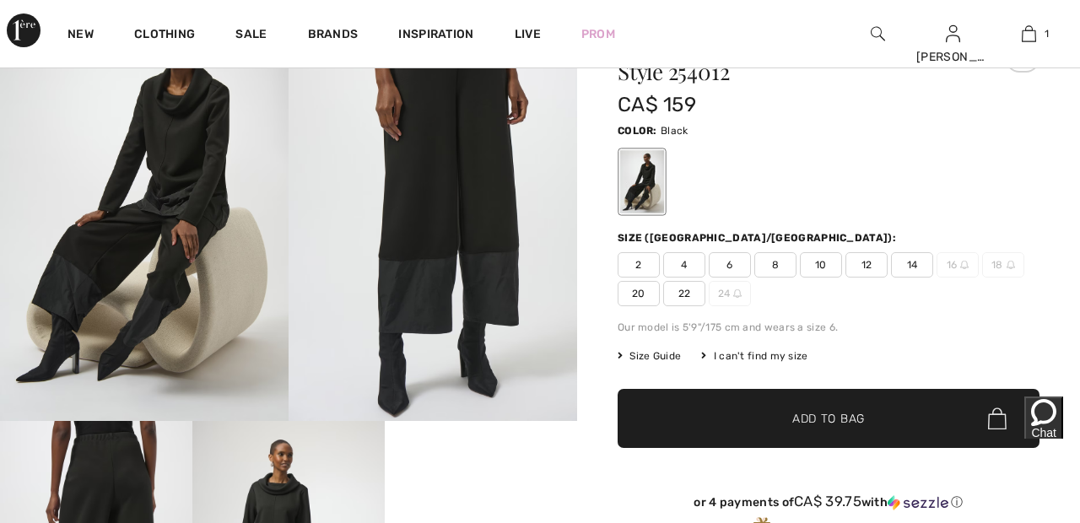
scroll to position [123, 0]
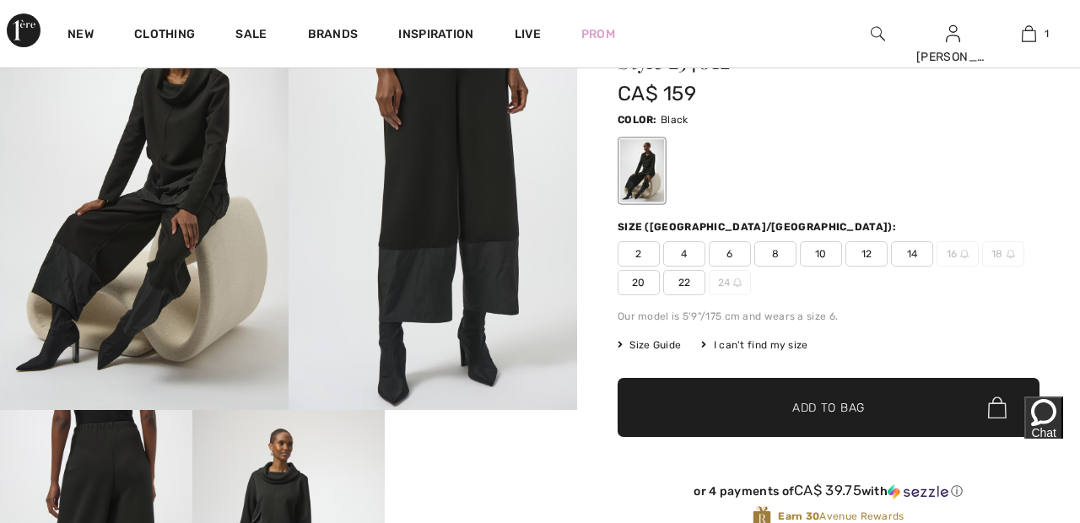
click at [691, 282] on span "22" at bounding box center [684, 282] width 42 height 25
click at [775, 401] on span "✔ Added to Bag" at bounding box center [803, 408] width 103 height 18
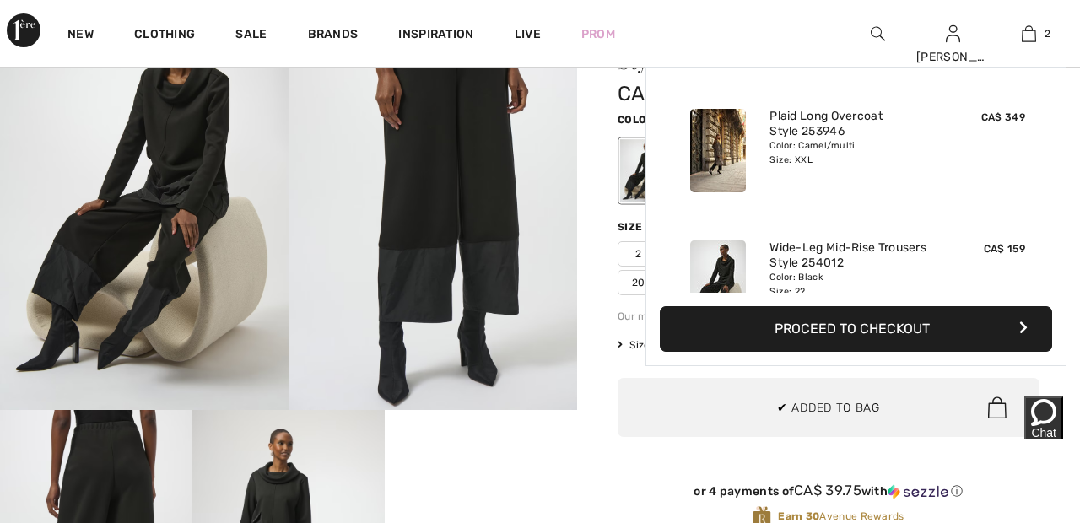
scroll to position [52, 0]
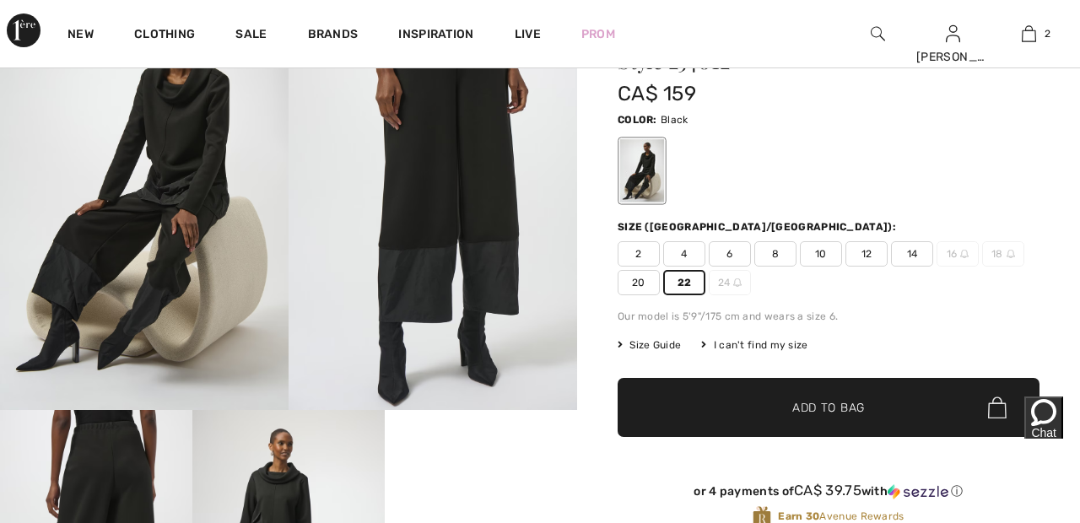
click at [669, 33] on div "New Clothing Sale Brands Inspiration Live Prom Sandra Hi, Sandra ! 545 Reward p…" at bounding box center [540, 34] width 1080 height 68
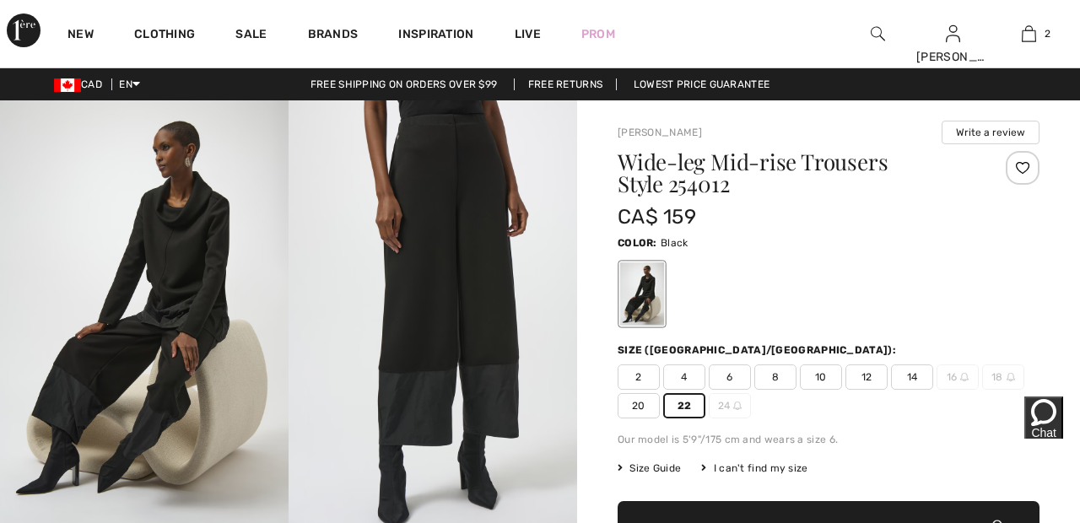
click at [1028, 164] on div at bounding box center [1023, 168] width 34 height 34
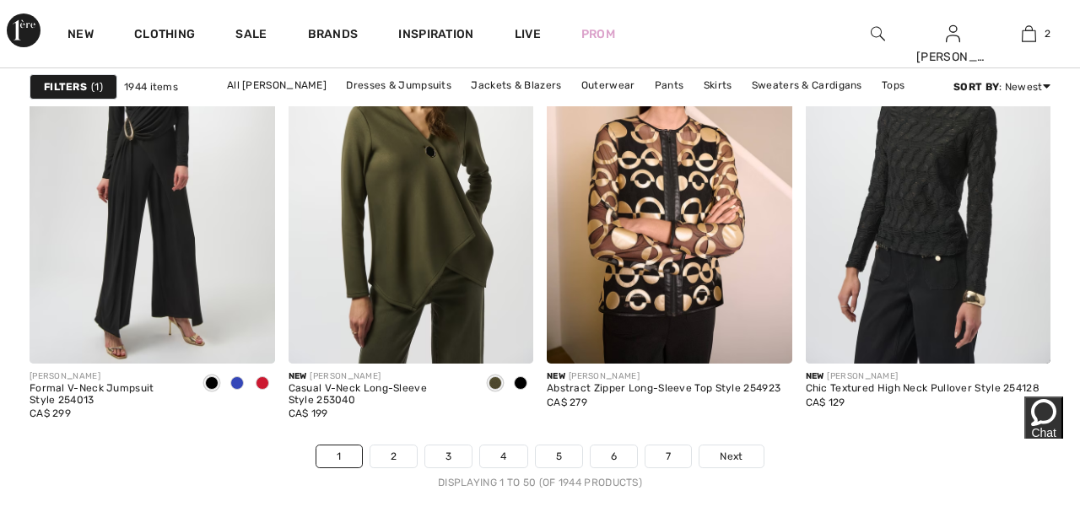
scroll to position [7090, 0]
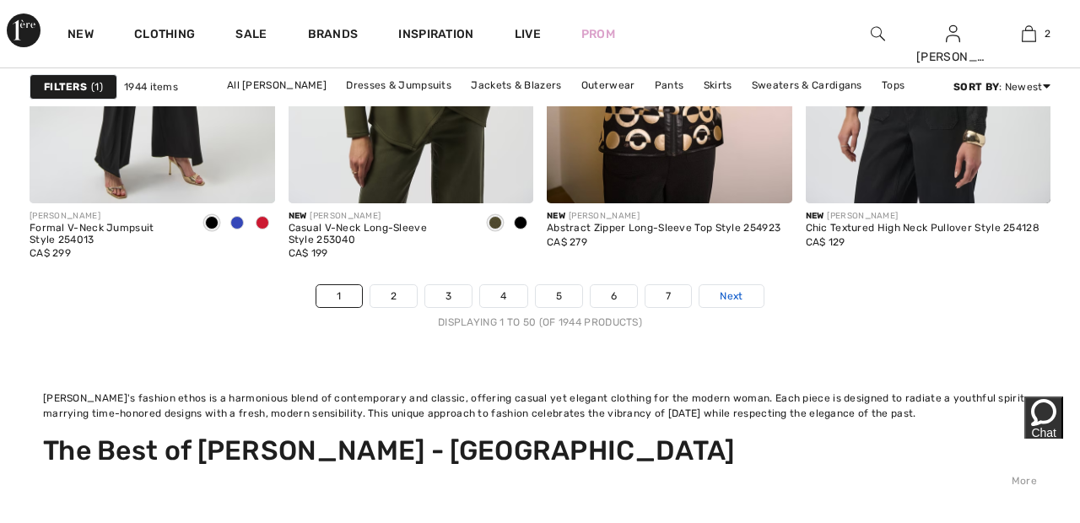
click at [747, 296] on link "Next" at bounding box center [731, 296] width 63 height 22
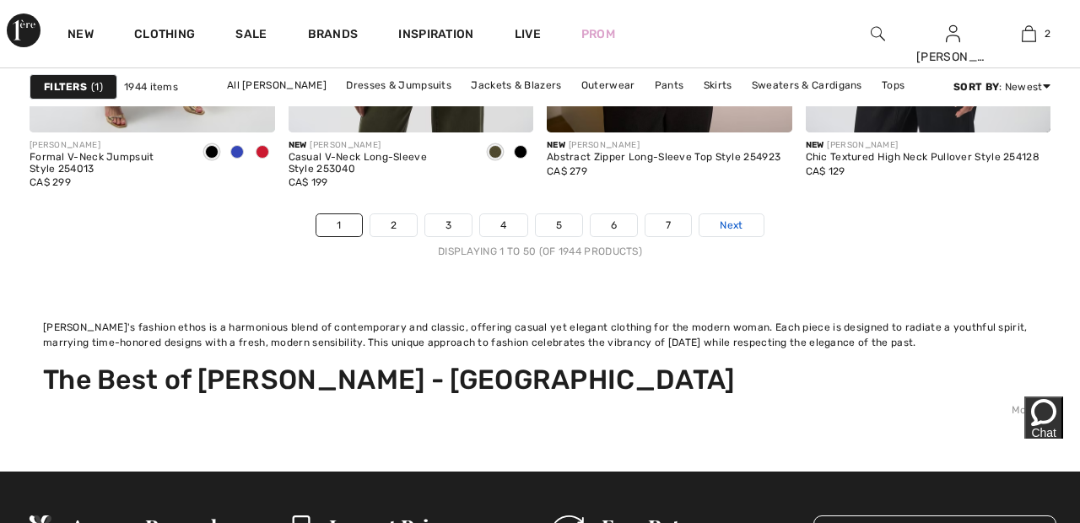
scroll to position [7328, 0]
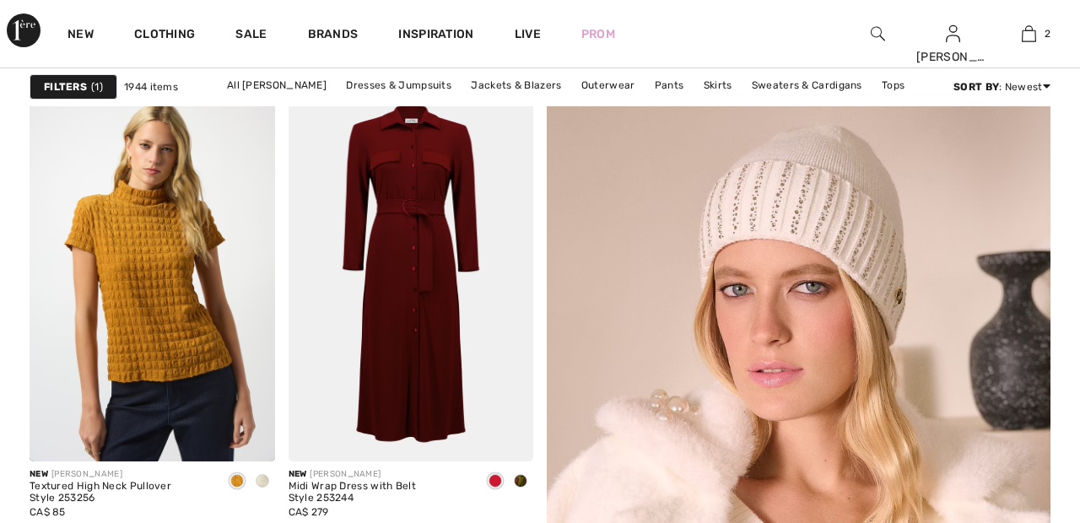
scroll to position [457, 0]
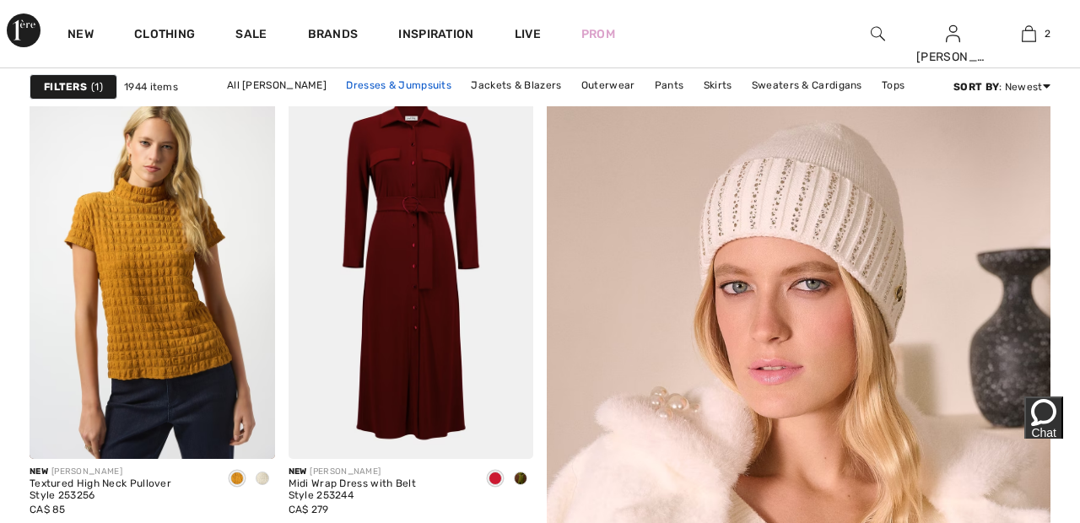
click at [418, 87] on link "Dresses & Jumpsuits" at bounding box center [399, 85] width 122 height 22
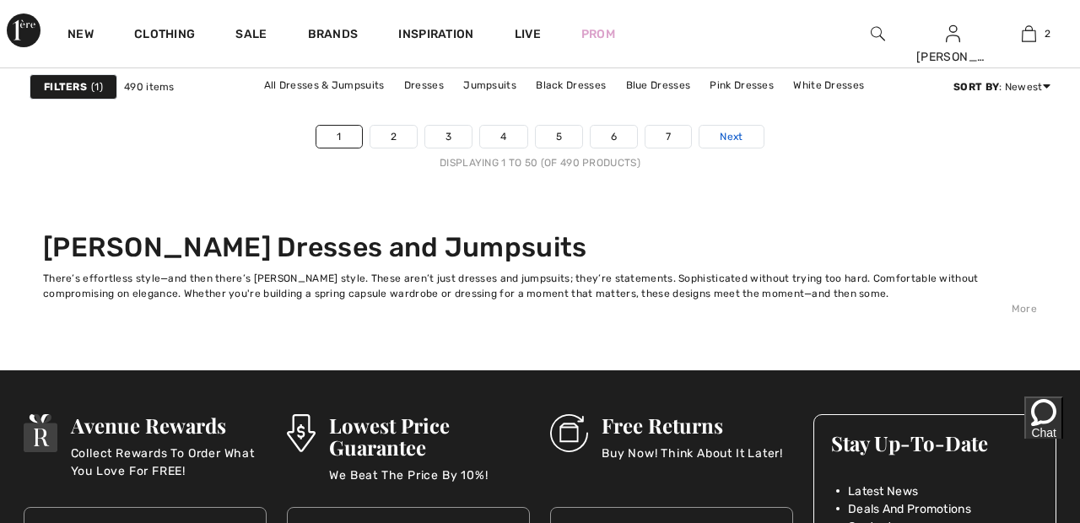
click at [745, 137] on link "Next" at bounding box center [731, 137] width 63 height 22
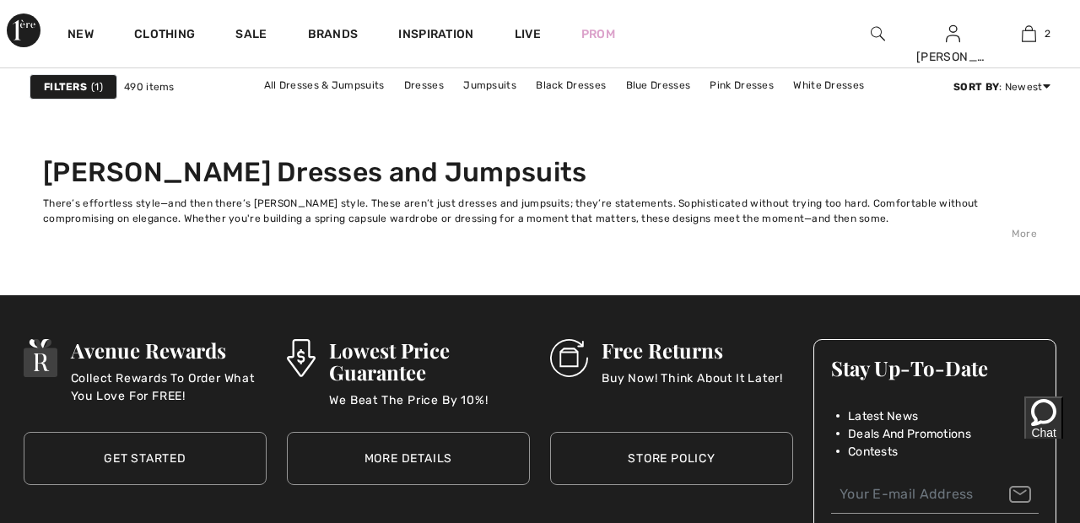
scroll to position [7188, 0]
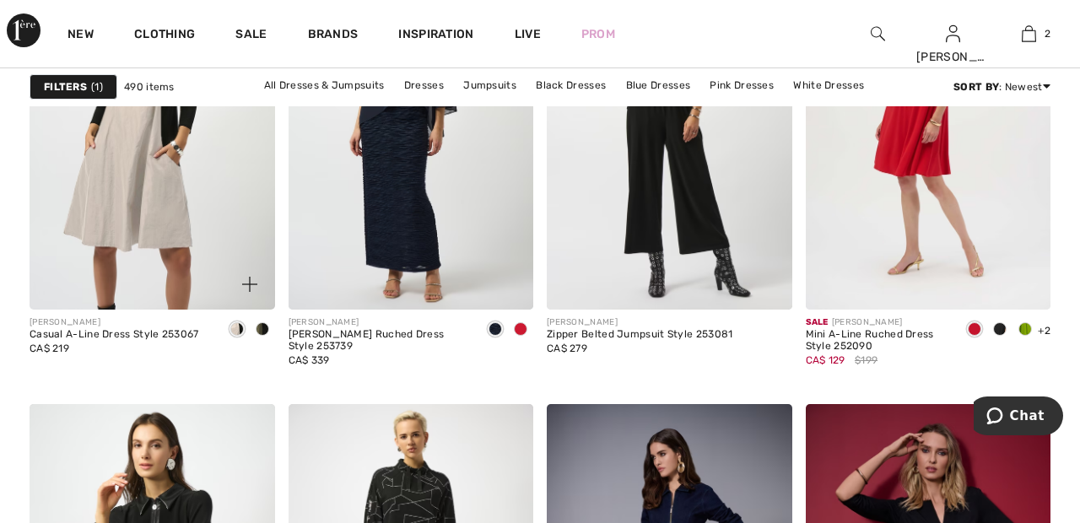
click at [189, 210] on img at bounding box center [153, 126] width 246 height 368
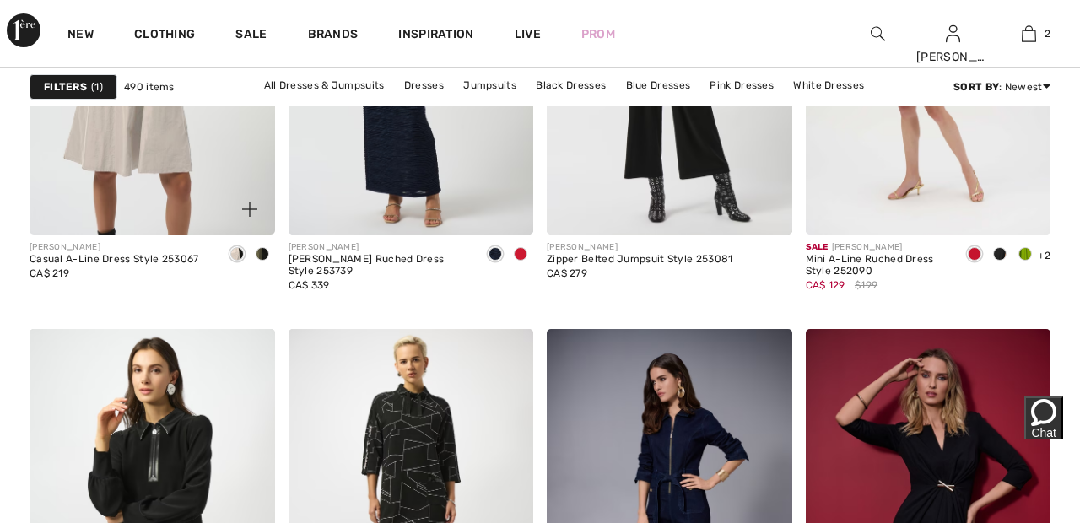
scroll to position [2412, 0]
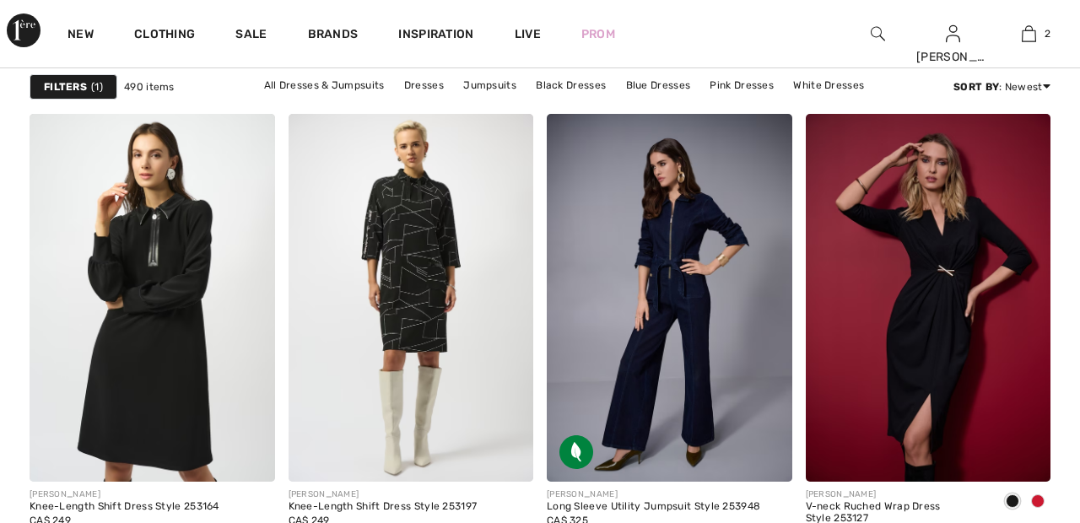
scroll to position [2686, 0]
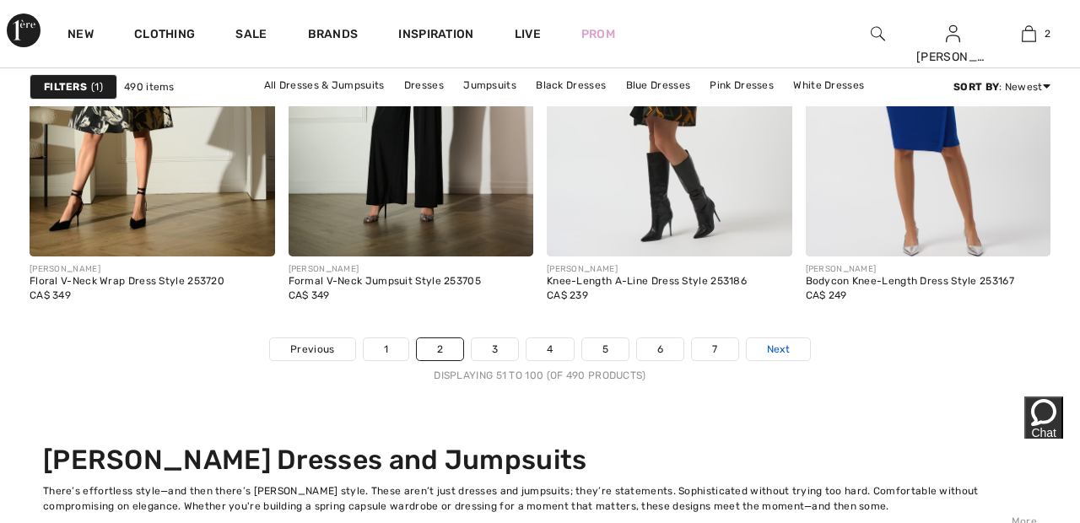
click at [782, 344] on span "Next" at bounding box center [778, 349] width 23 height 15
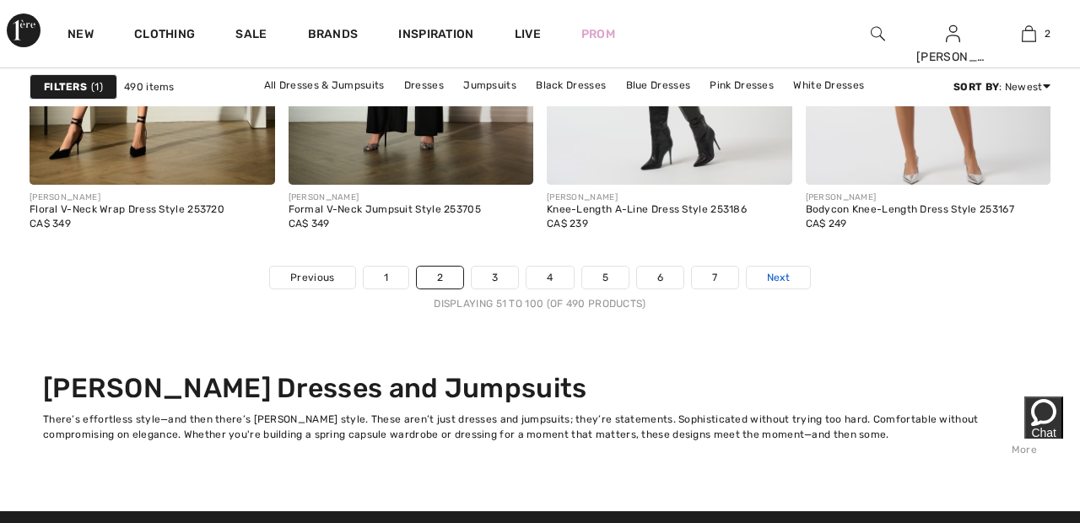
scroll to position [6976, 0]
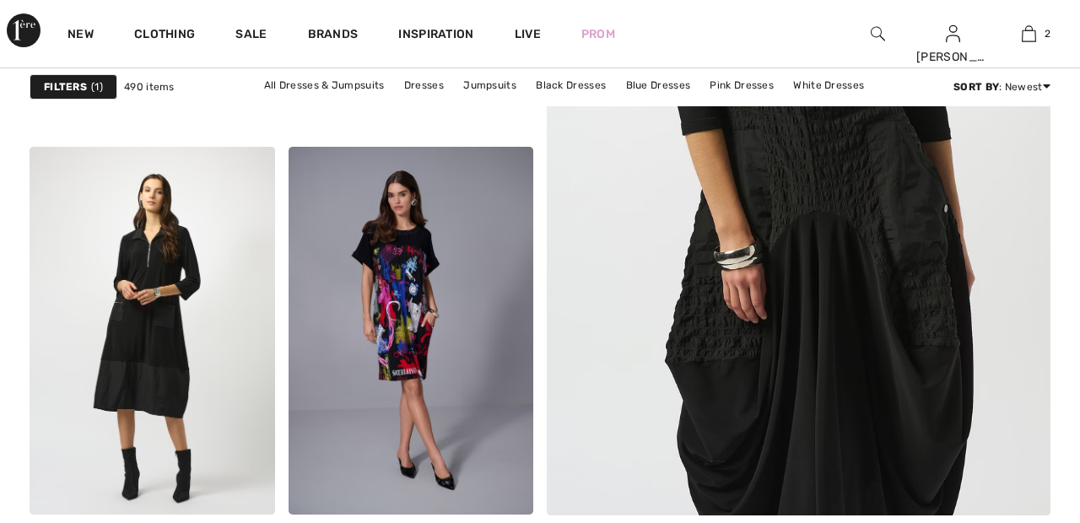
scroll to position [573, 0]
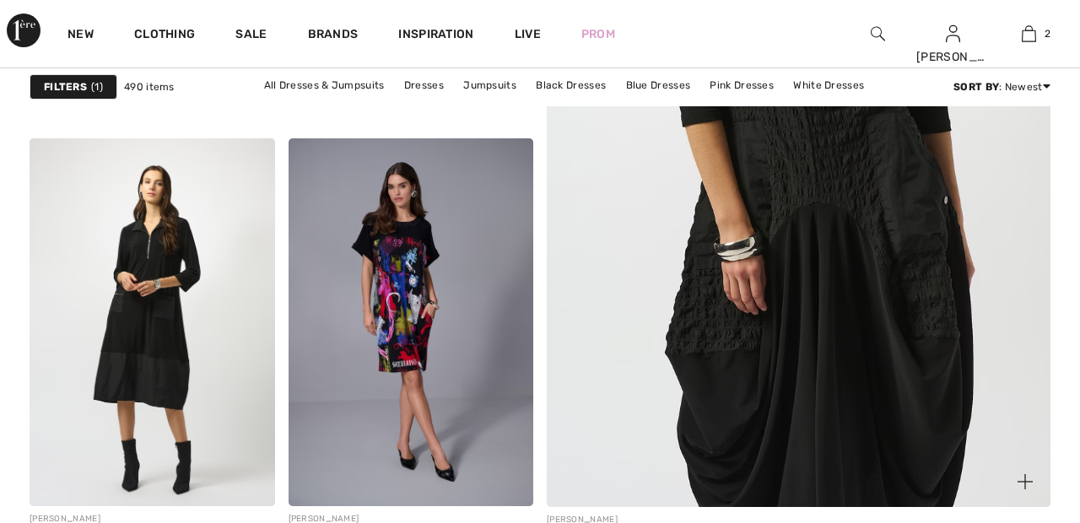
click at [828, 216] on img at bounding box center [798, 129] width 604 height 907
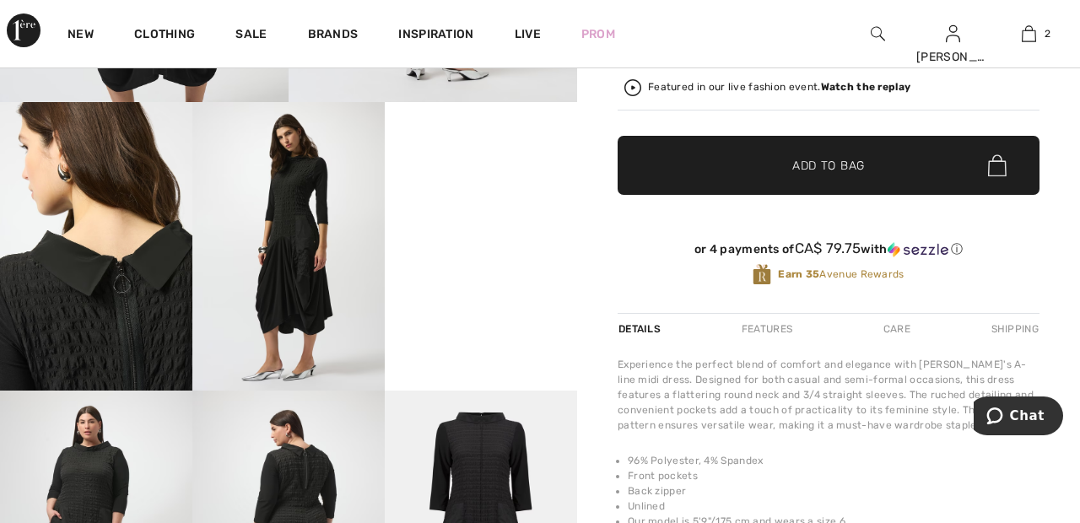
scroll to position [431, 0]
click at [499, 198] on video "Your browser does not support the video tag." at bounding box center [481, 150] width 192 height 96
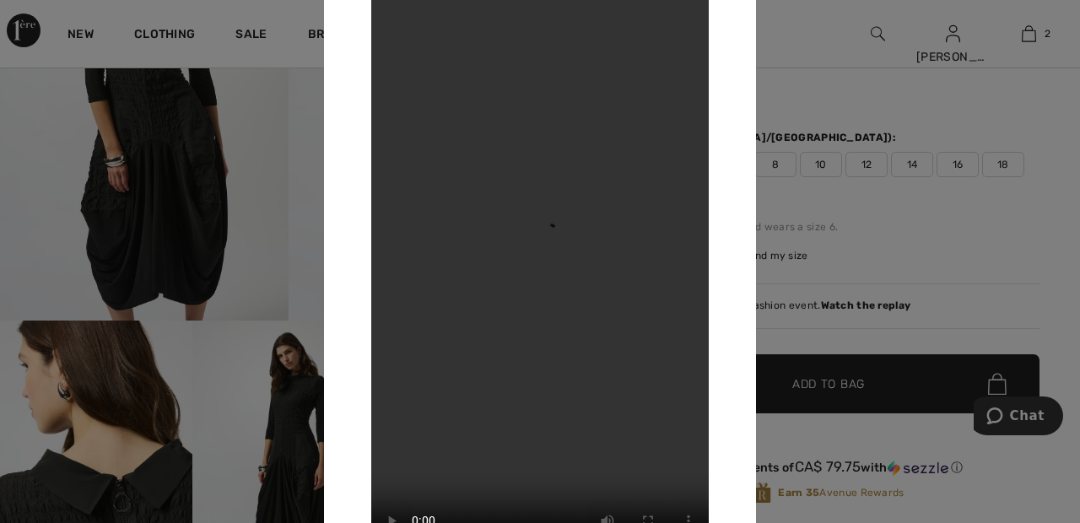
scroll to position [212, 0]
click at [279, 133] on div at bounding box center [540, 261] width 1080 height 523
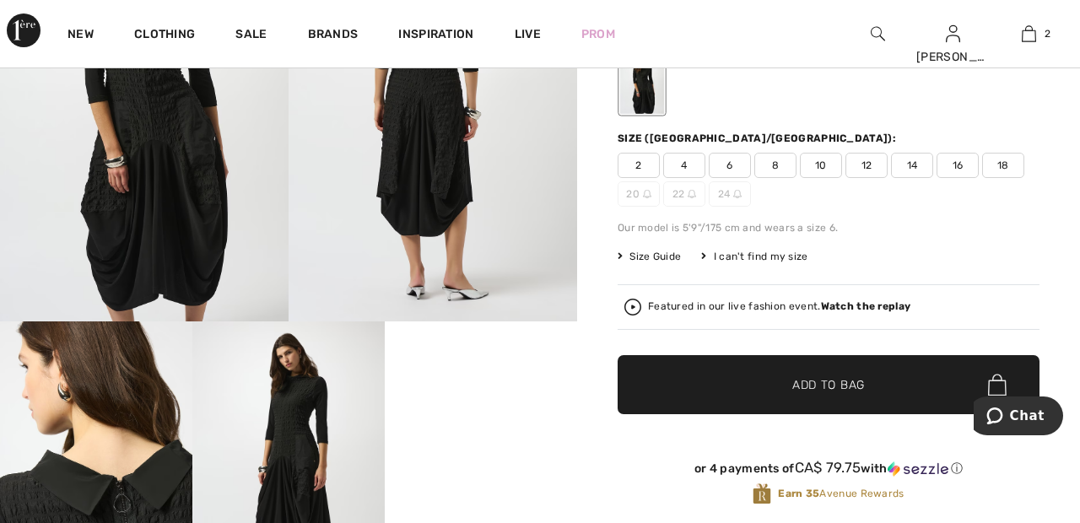
click at [262, 135] on img at bounding box center [144, 105] width 289 height 433
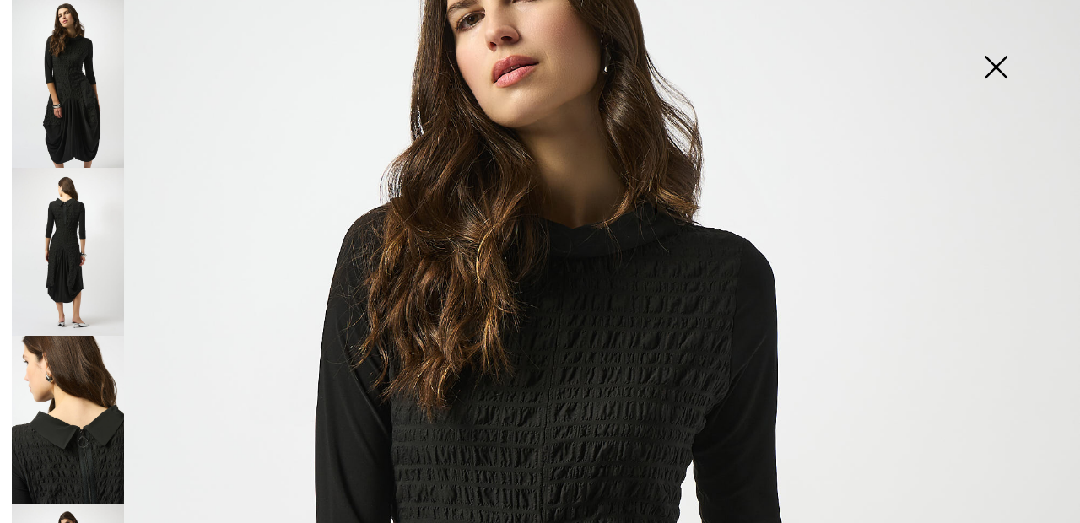
scroll to position [0, 0]
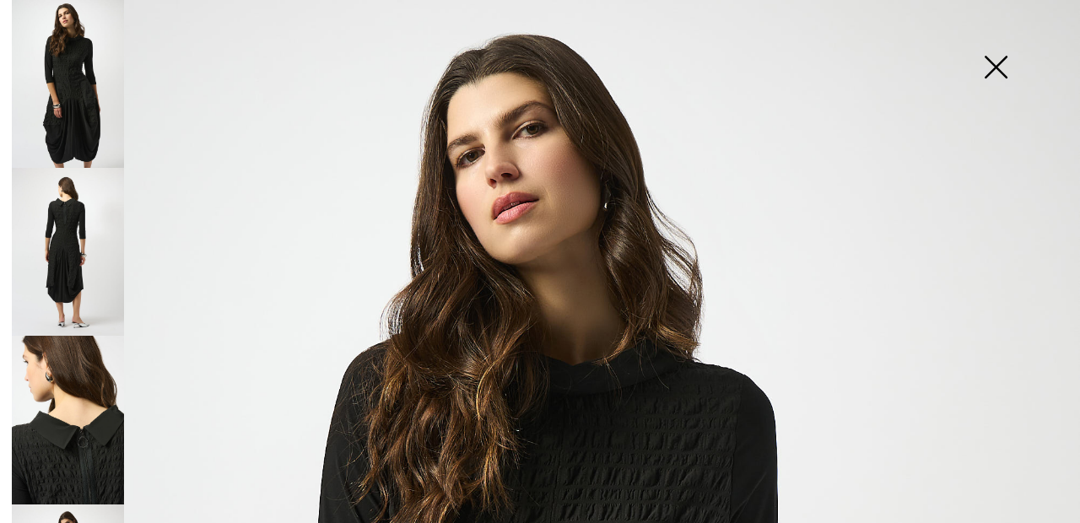
click at [1000, 86] on img at bounding box center [996, 68] width 84 height 87
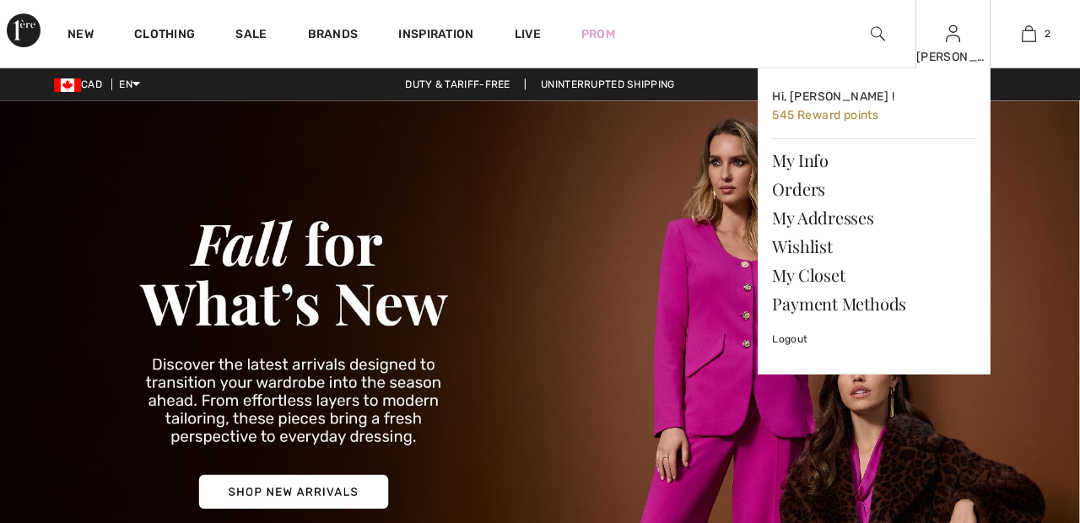
click at [953, 43] on img at bounding box center [953, 34] width 14 height 20
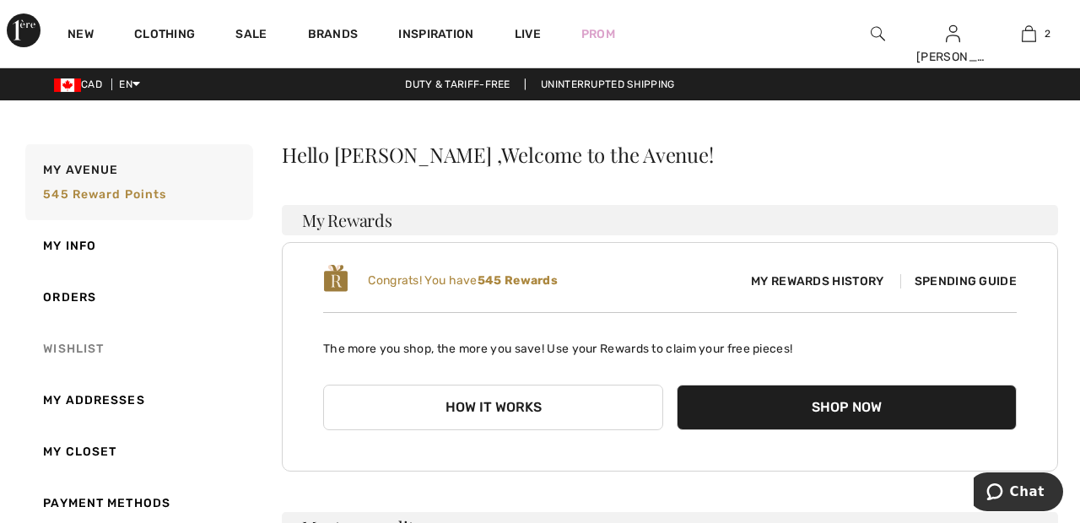
click at [87, 349] on link "Wishlist" at bounding box center [137, 348] width 231 height 51
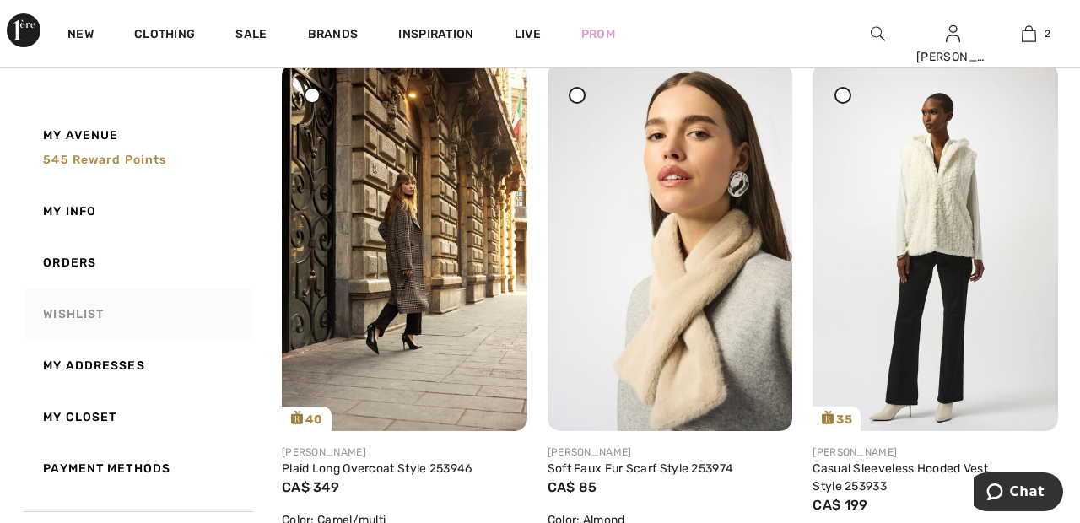
scroll to position [766, 0]
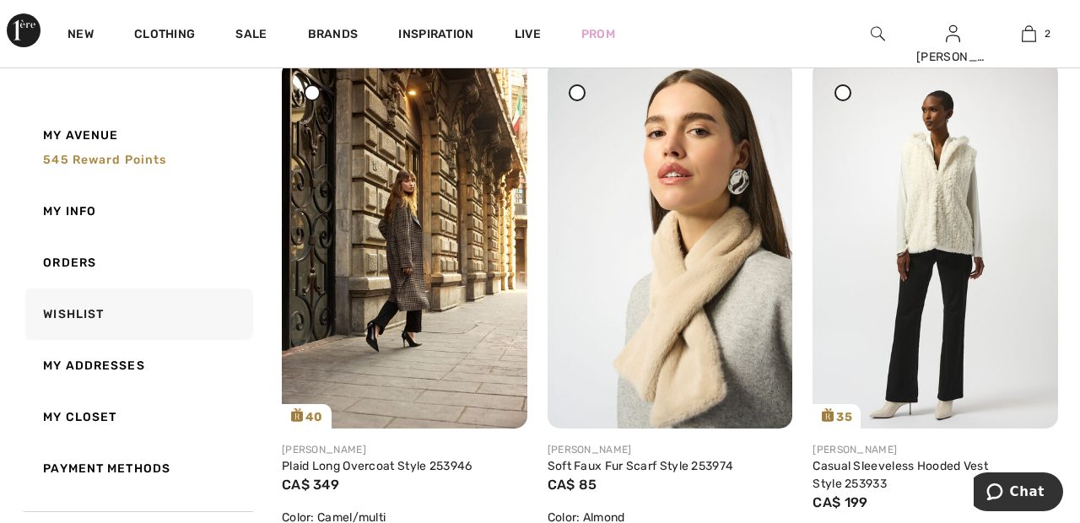
click at [577, 99] on div at bounding box center [577, 92] width 17 height 17
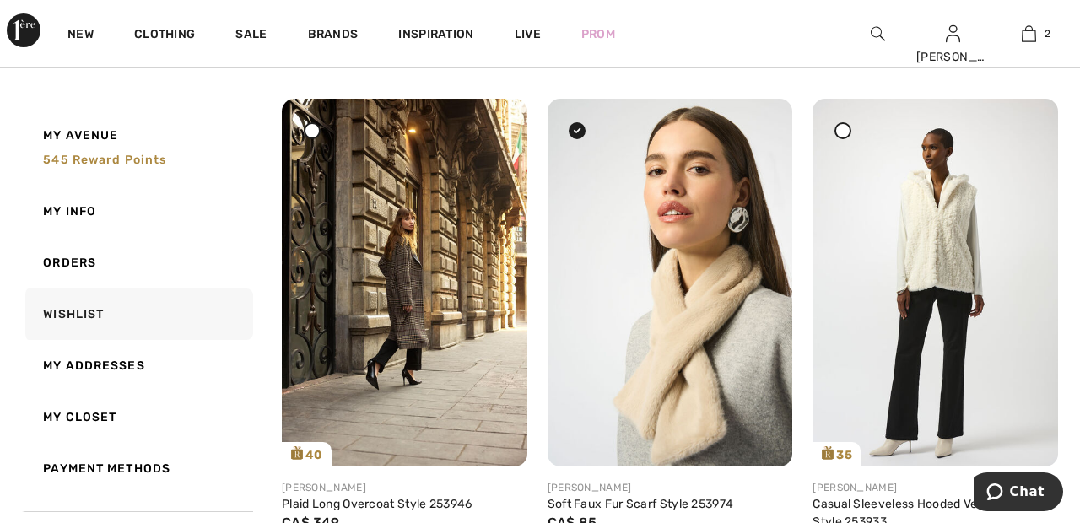
scroll to position [728, 0]
click at [844, 137] on div at bounding box center [843, 130] width 17 height 17
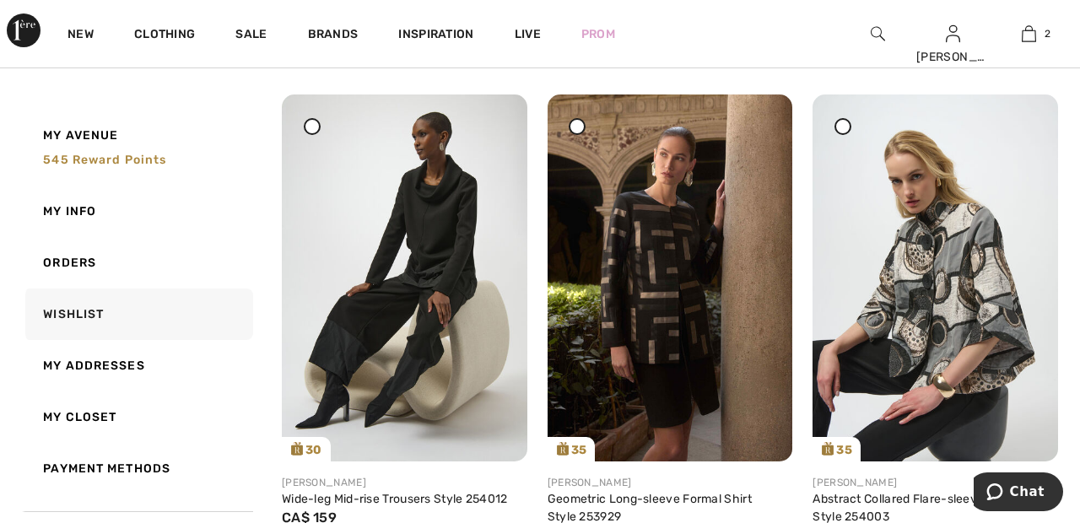
scroll to position [0, 0]
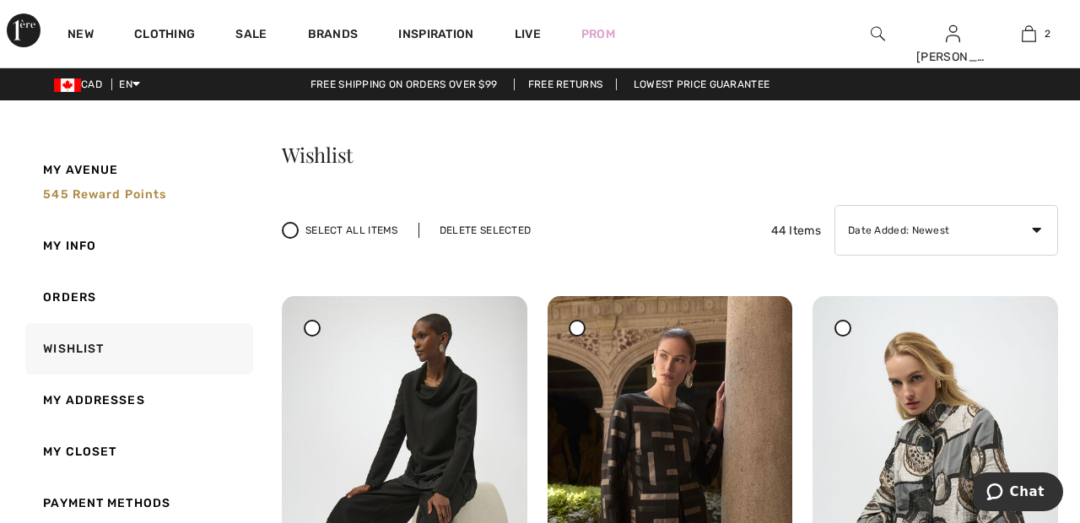
click at [499, 230] on div "Delete Selected" at bounding box center [485, 230] width 133 height 15
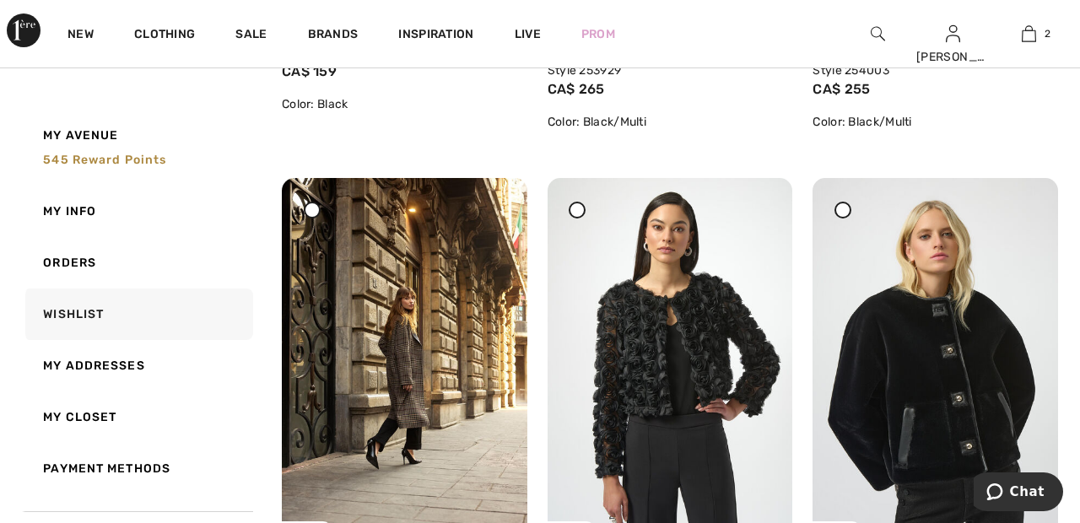
scroll to position [647, 0]
click at [576, 217] on div at bounding box center [577, 211] width 17 height 17
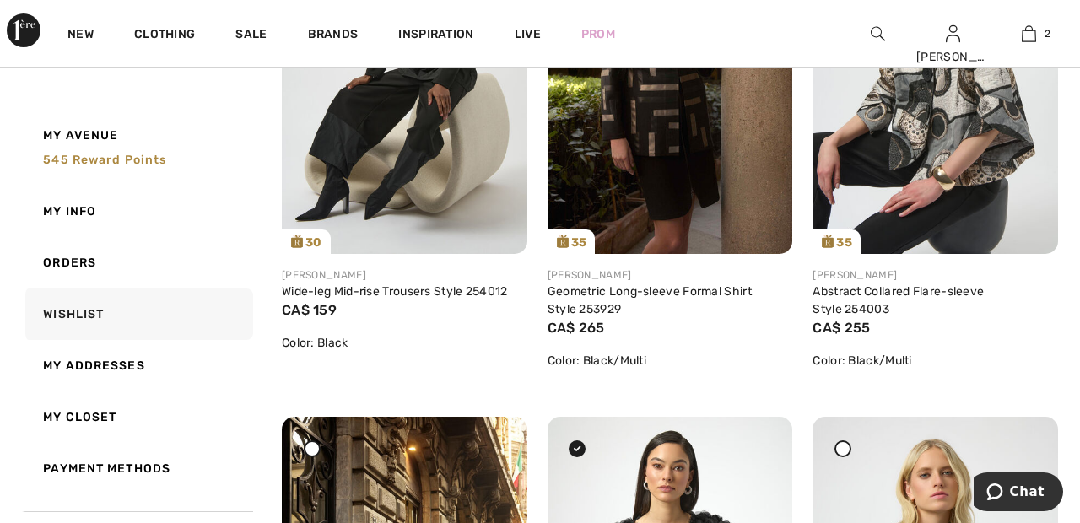
scroll to position [0, 0]
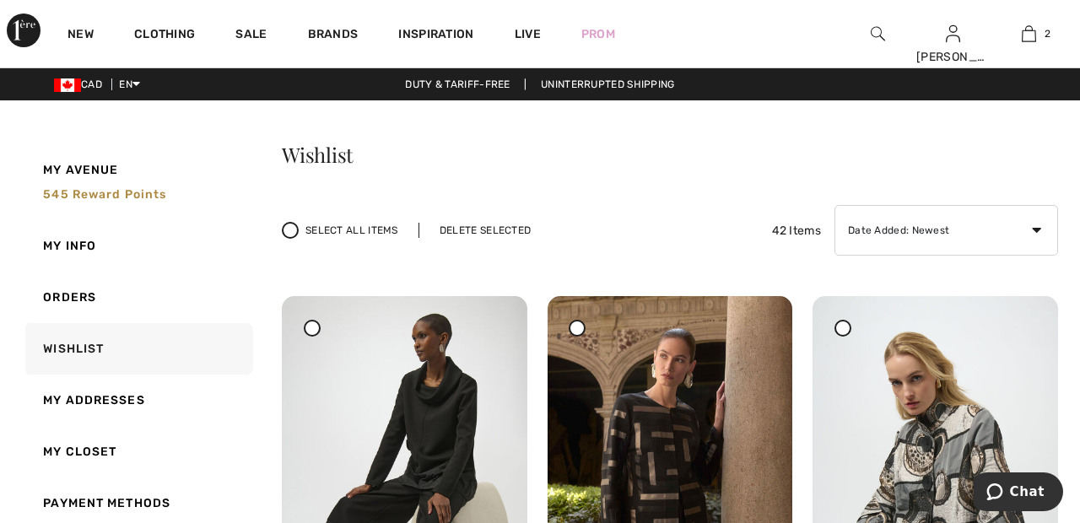
click at [506, 235] on div "Delete Selected" at bounding box center [485, 230] width 133 height 15
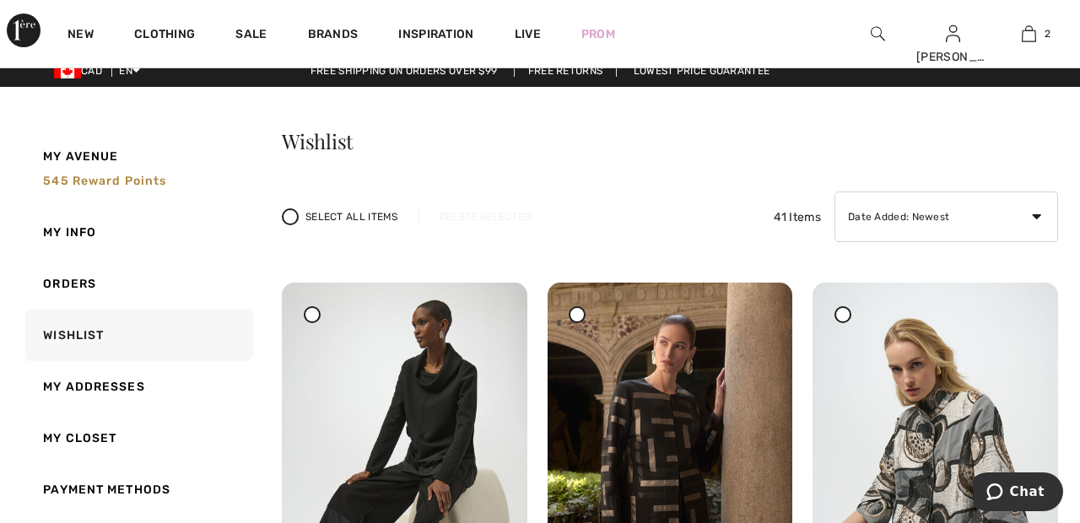
scroll to position [11, 0]
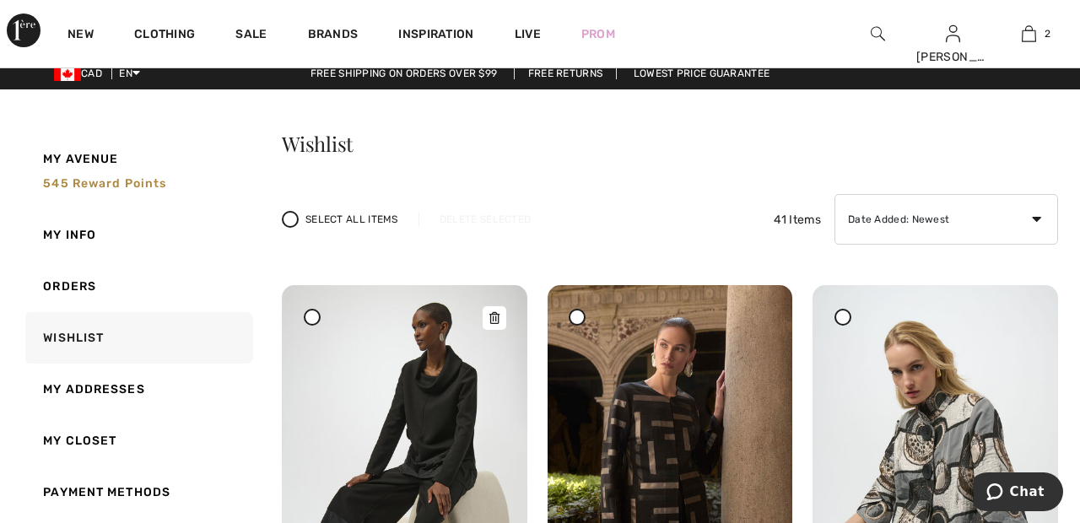
click at [453, 359] on img at bounding box center [405, 468] width 246 height 367
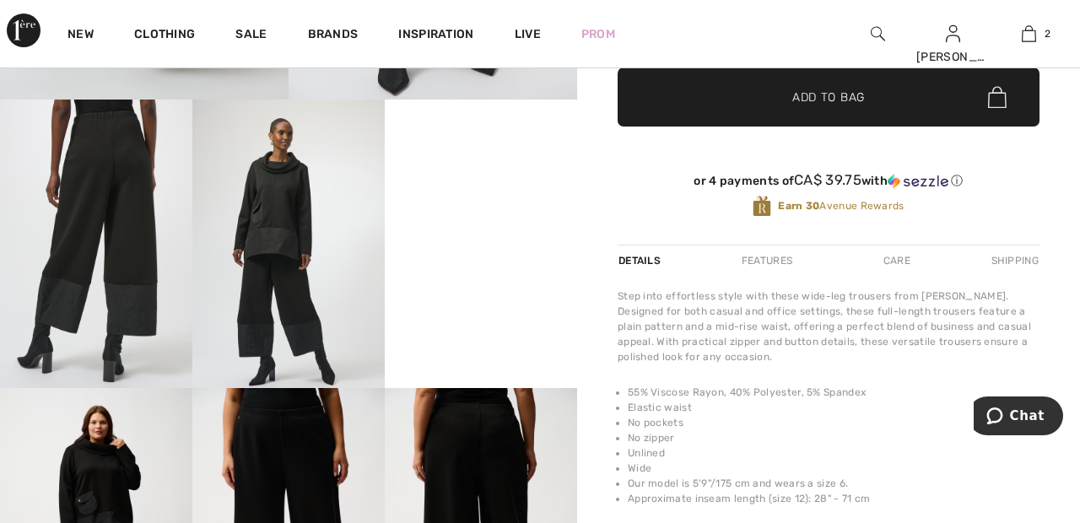
scroll to position [434, 0]
click at [293, 251] on img at bounding box center [288, 244] width 192 height 289
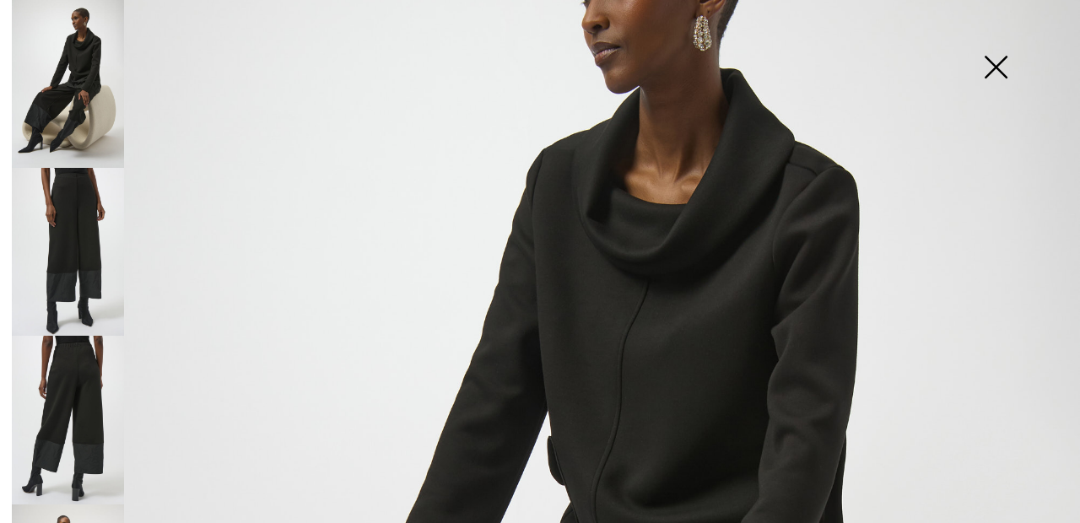
scroll to position [195, 0]
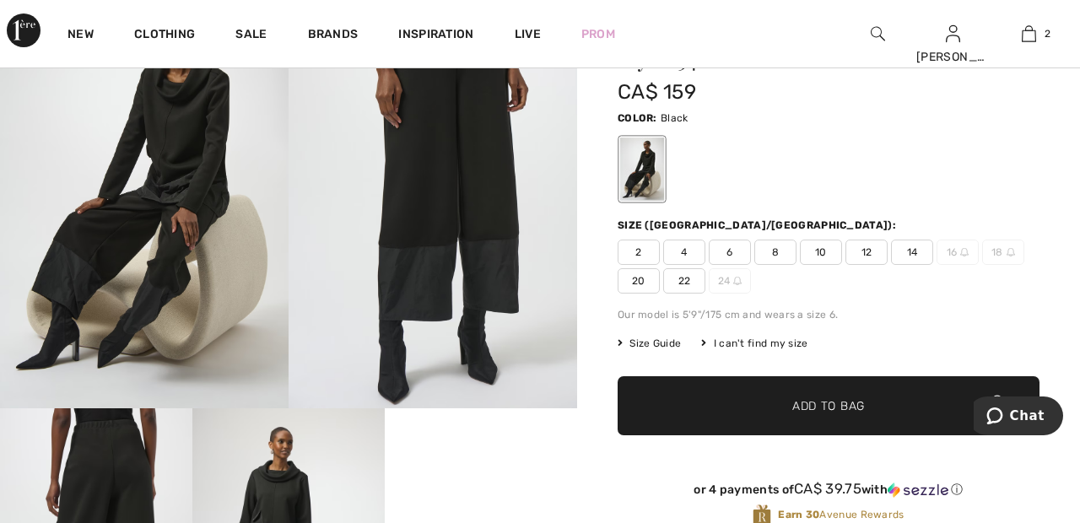
scroll to position [126, 0]
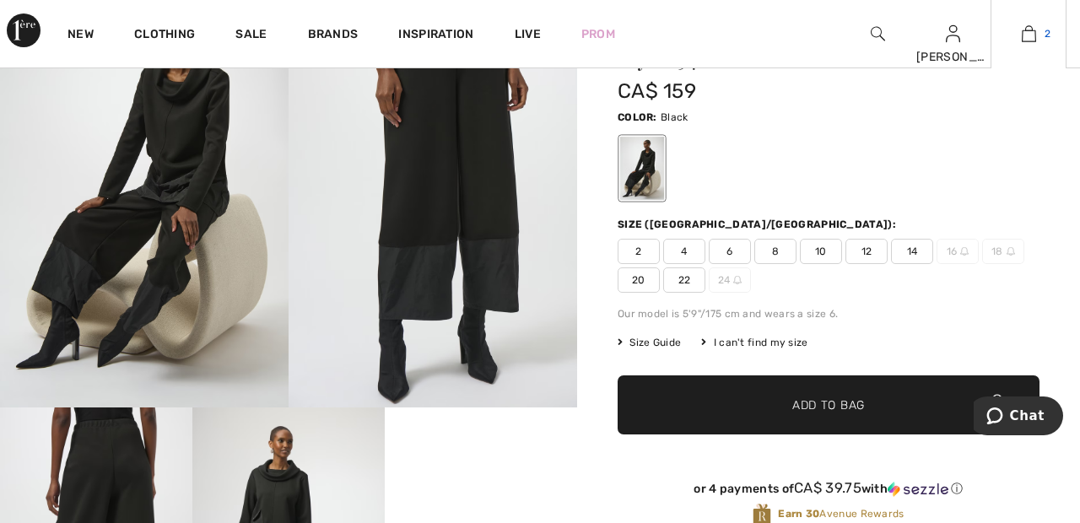
click at [1031, 33] on img at bounding box center [1029, 34] width 14 height 20
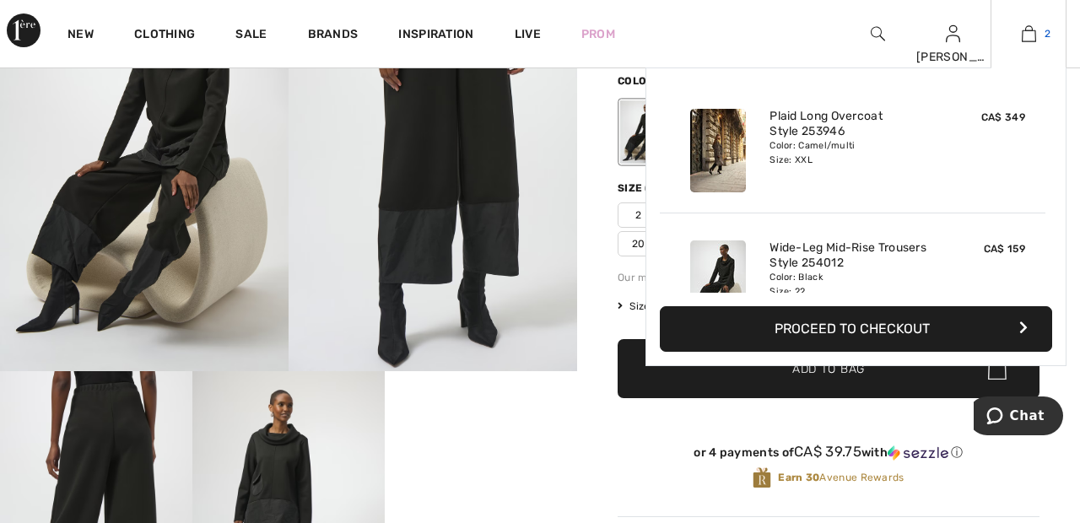
scroll to position [207, 0]
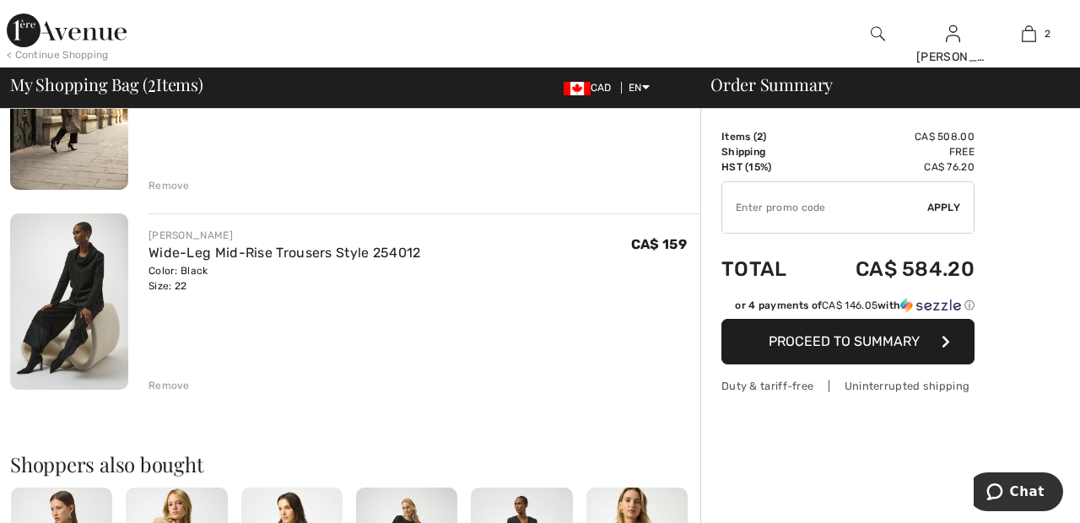
scroll to position [235, 0]
